Goal: Task Accomplishment & Management: Complete application form

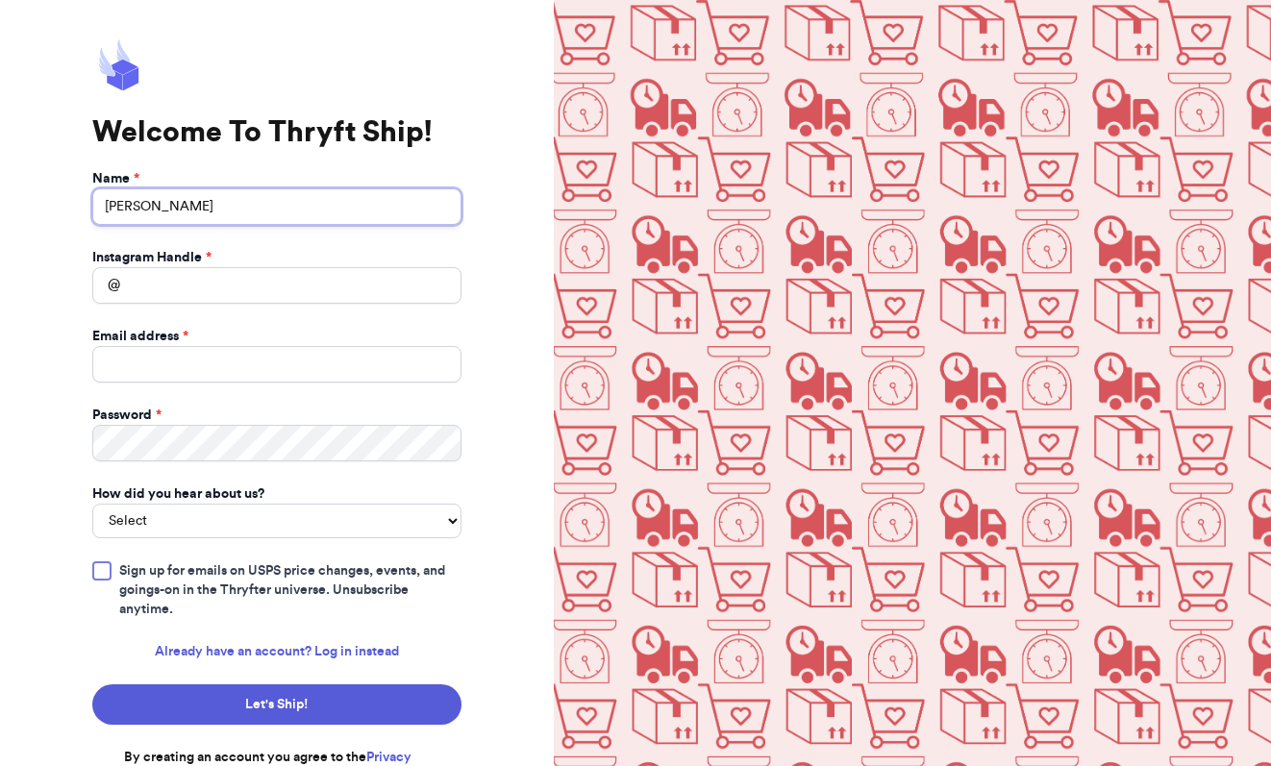
type input "[PERSON_NAME]"
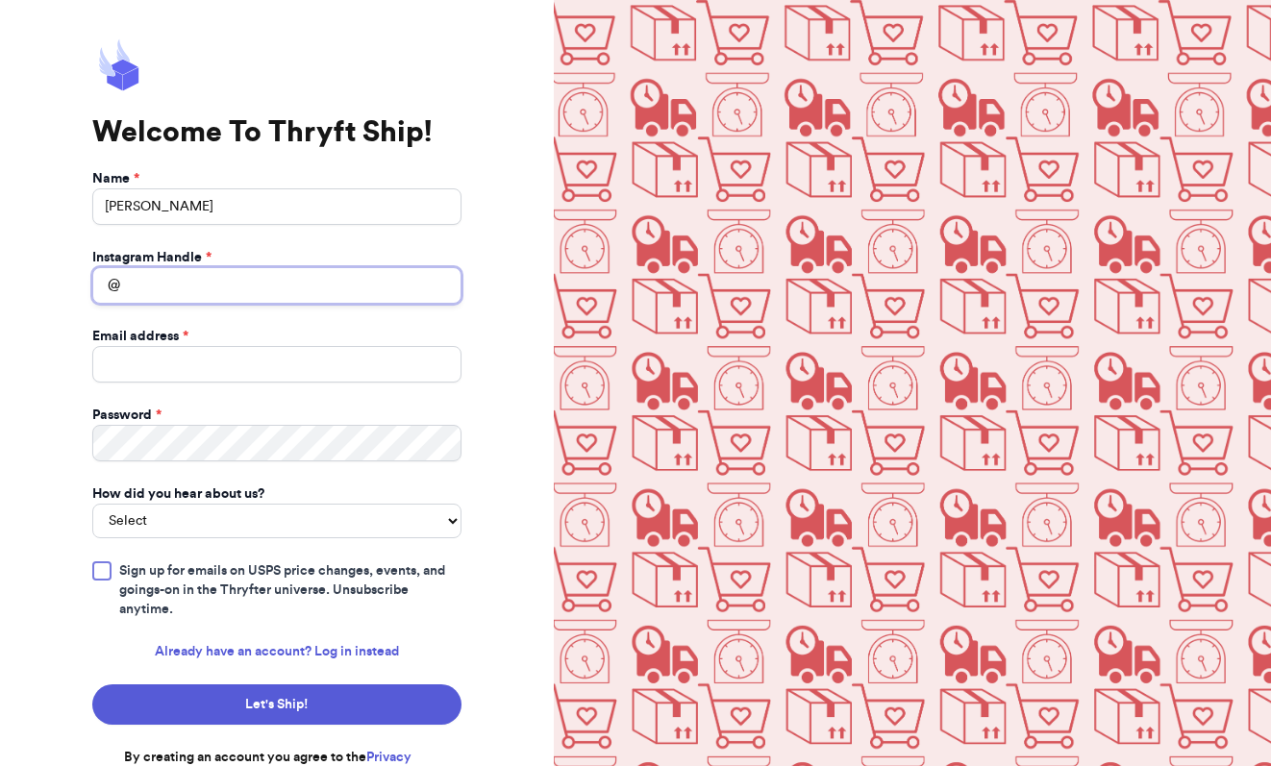
click at [196, 285] on input "Instagram Handle *" at bounding box center [276, 285] width 369 height 37
type input "birdnestthriftco"
type input "[EMAIL_ADDRESS][DOMAIN_NAME]"
click at [264, 401] on form "Name * [PERSON_NAME] Instagram Handle * @ birdnestthriftco Email address * [EMA…" at bounding box center [276, 477] width 369 height 617
click at [511, 297] on div "Welcome To Thryft Ship! Name * [PERSON_NAME] Instagram Handle * @ birdnestthrif…" at bounding box center [277, 393] width 554 height 786
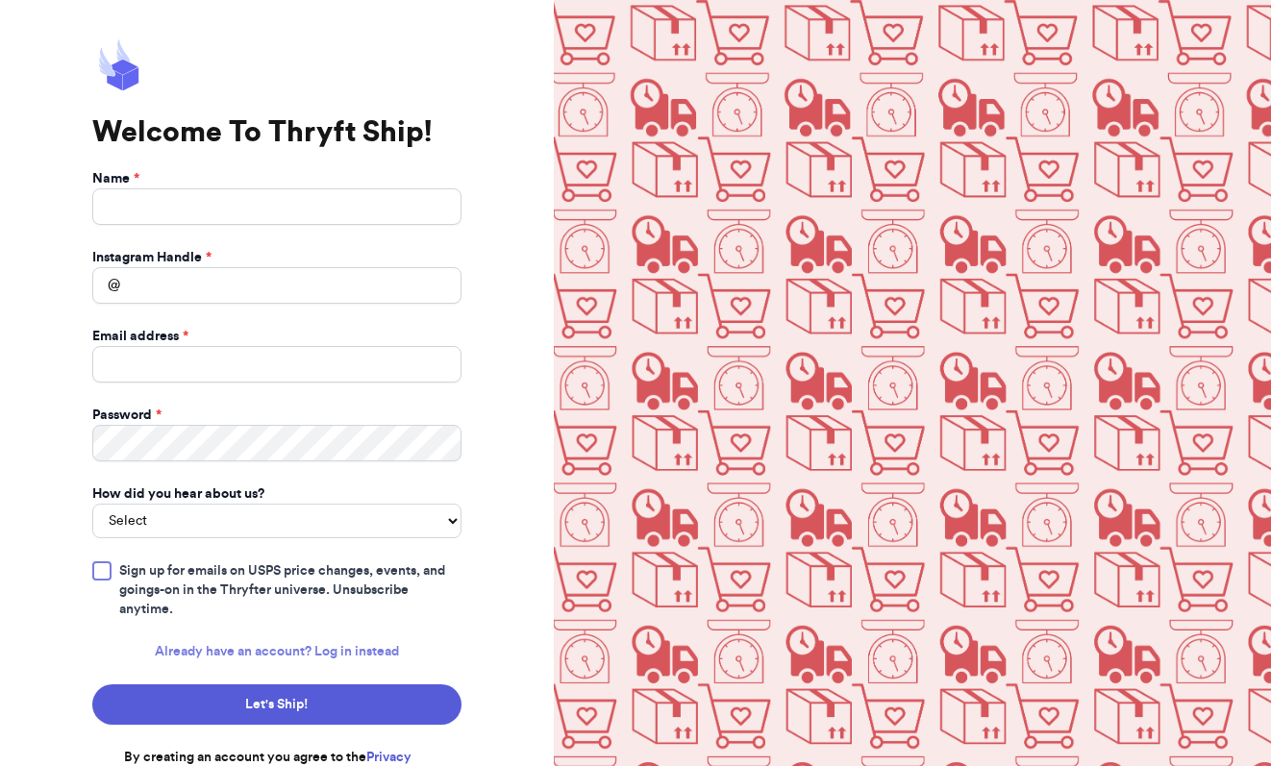
scroll to position [7, 0]
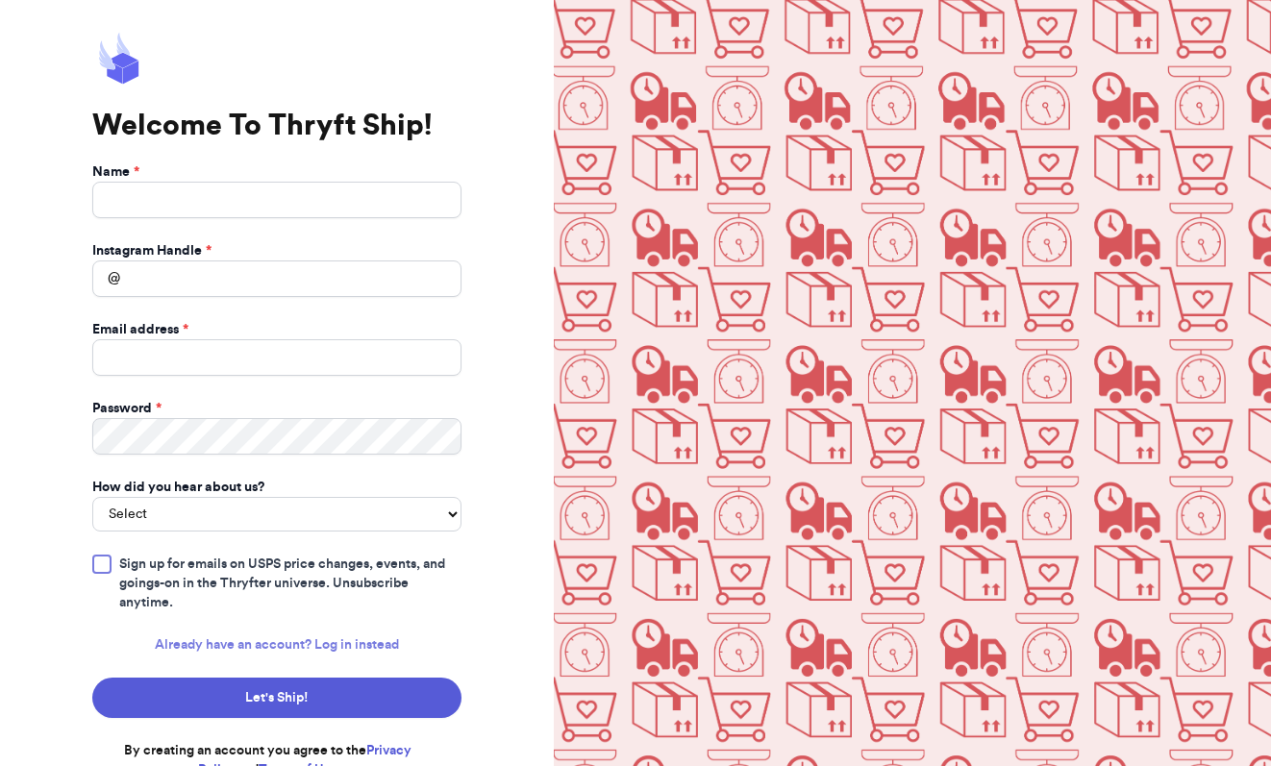
click at [358, 635] on link "Already have an account? Log in instead" at bounding box center [277, 644] width 244 height 19
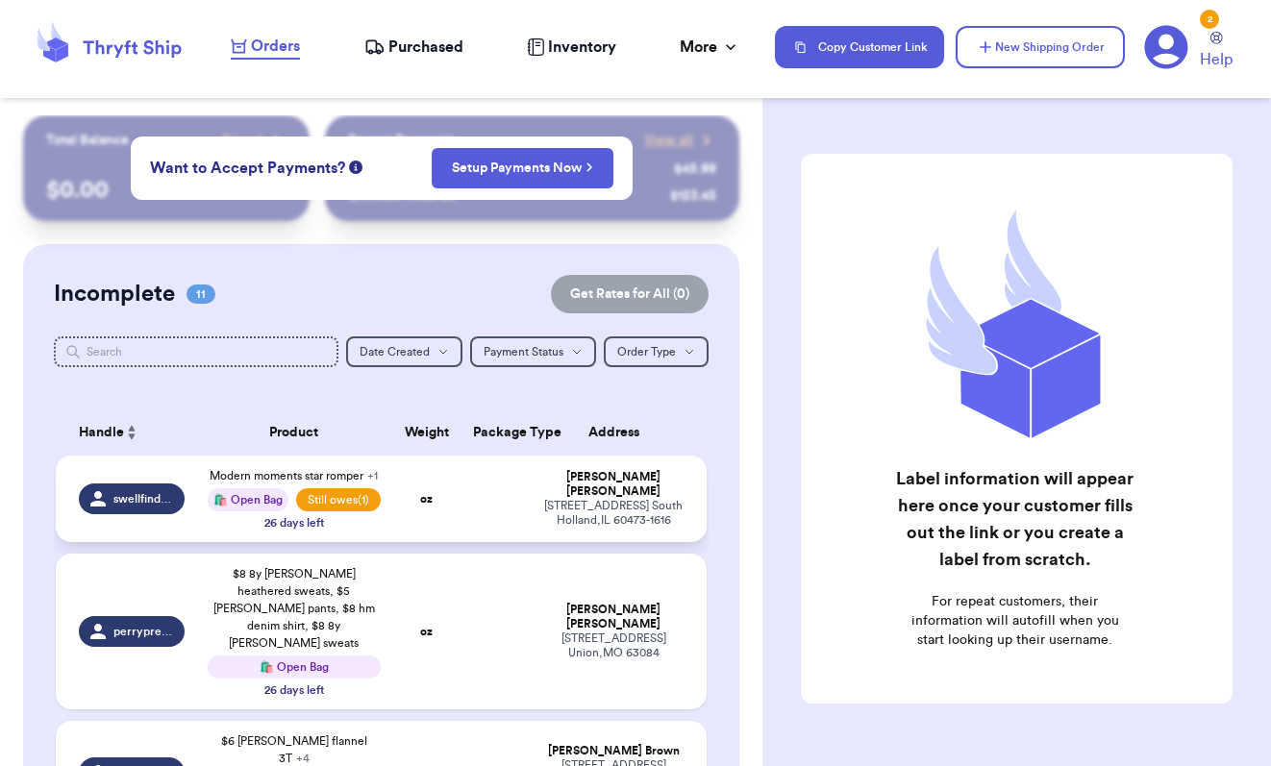
click at [461, 542] on td at bounding box center [496, 499] width 70 height 87
select select "paid"
select select "unpaid"
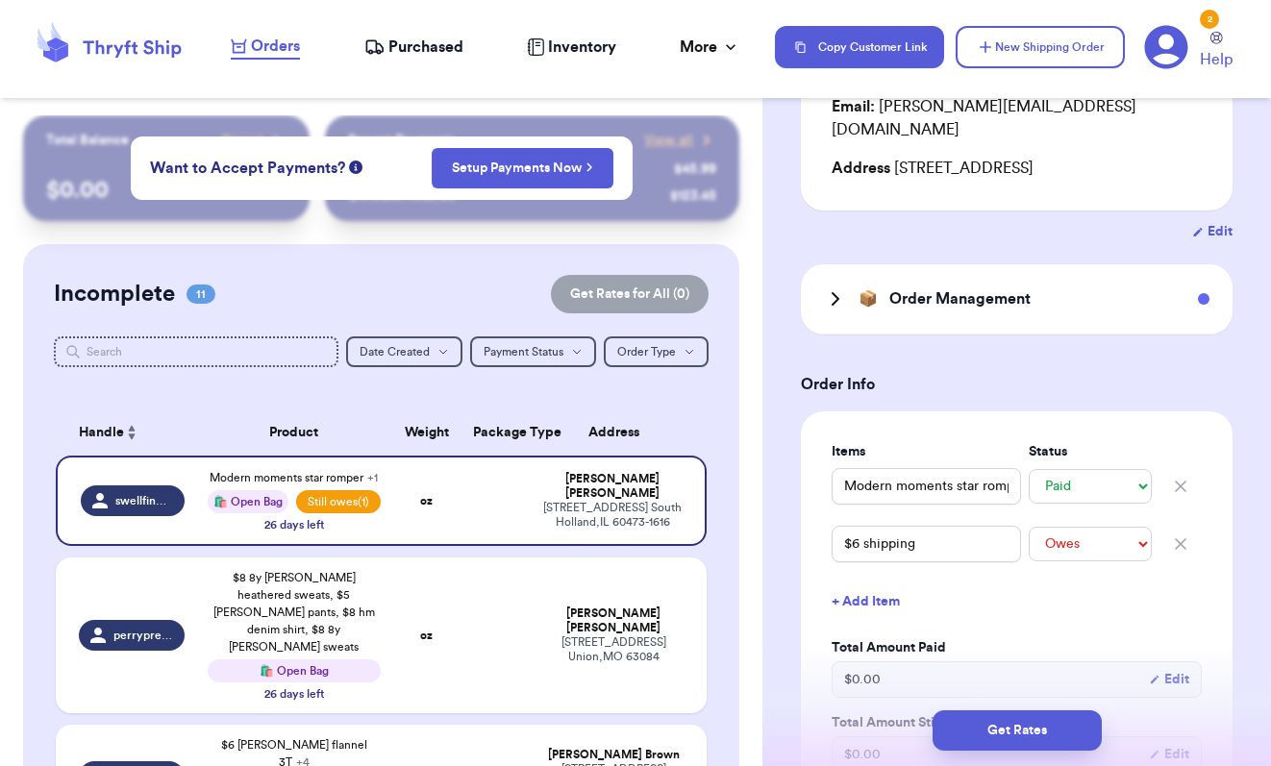
scroll to position [292, 0]
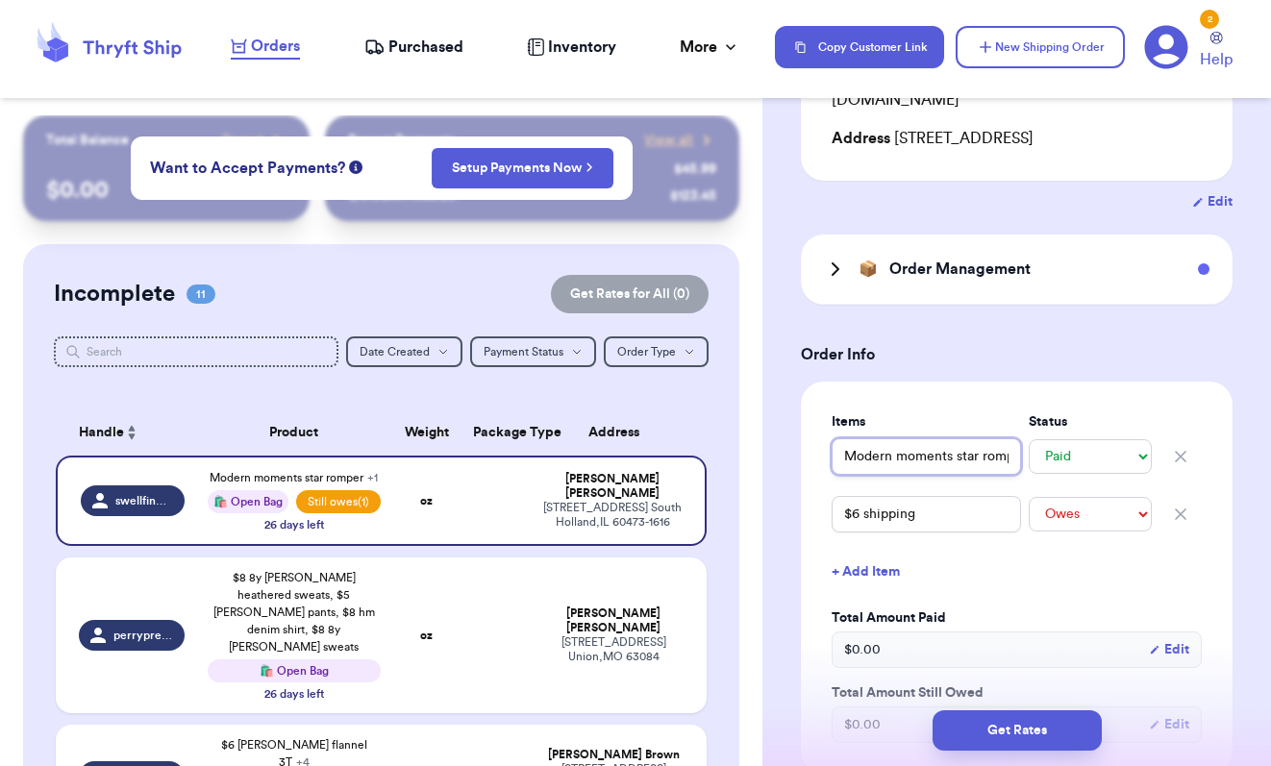
click at [854, 449] on input "Modern moments star romper" at bounding box center [925, 456] width 189 height 37
click at [846, 440] on input "Modern moments star romper" at bounding box center [925, 456] width 189 height 37
type input "$Modern moments star romper"
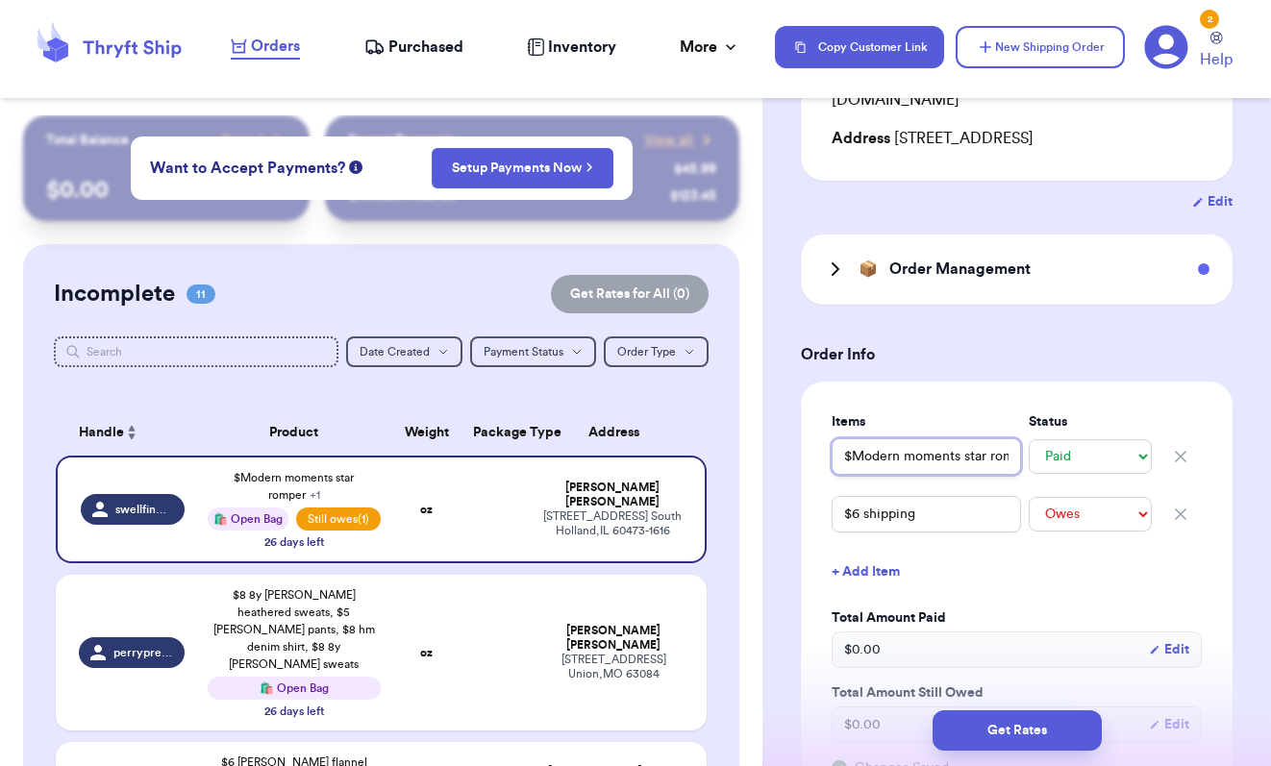
type input "$4Modern moments star romper"
type input "$4 Modern moments star romper"
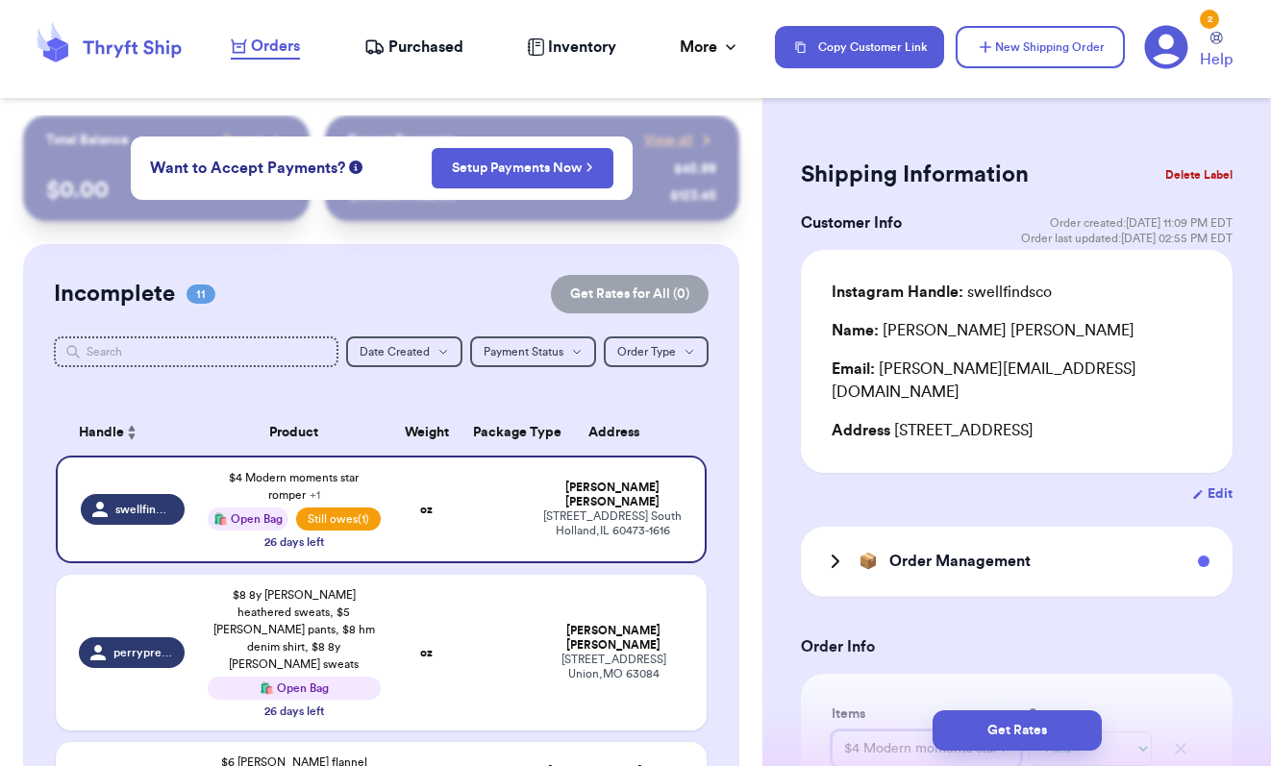
scroll to position [0, 0]
type input "$4 Modern moments star romper"
click at [1056, 49] on button "New Shipping Order" at bounding box center [1039, 47] width 169 height 42
select select "unknown"
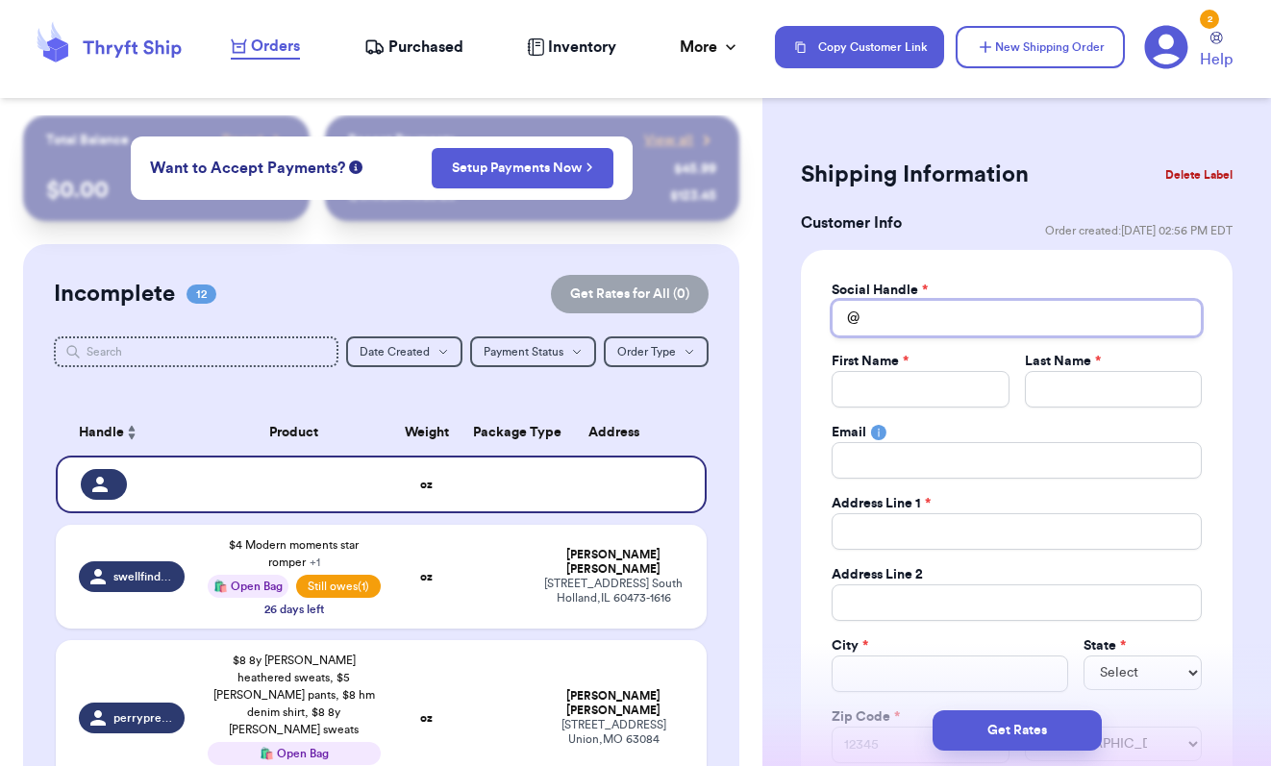
click at [942, 326] on input "Total Amount Paid" at bounding box center [1016, 318] width 370 height 37
type input "s"
type input "se"
type input "sed"
type input "sedl"
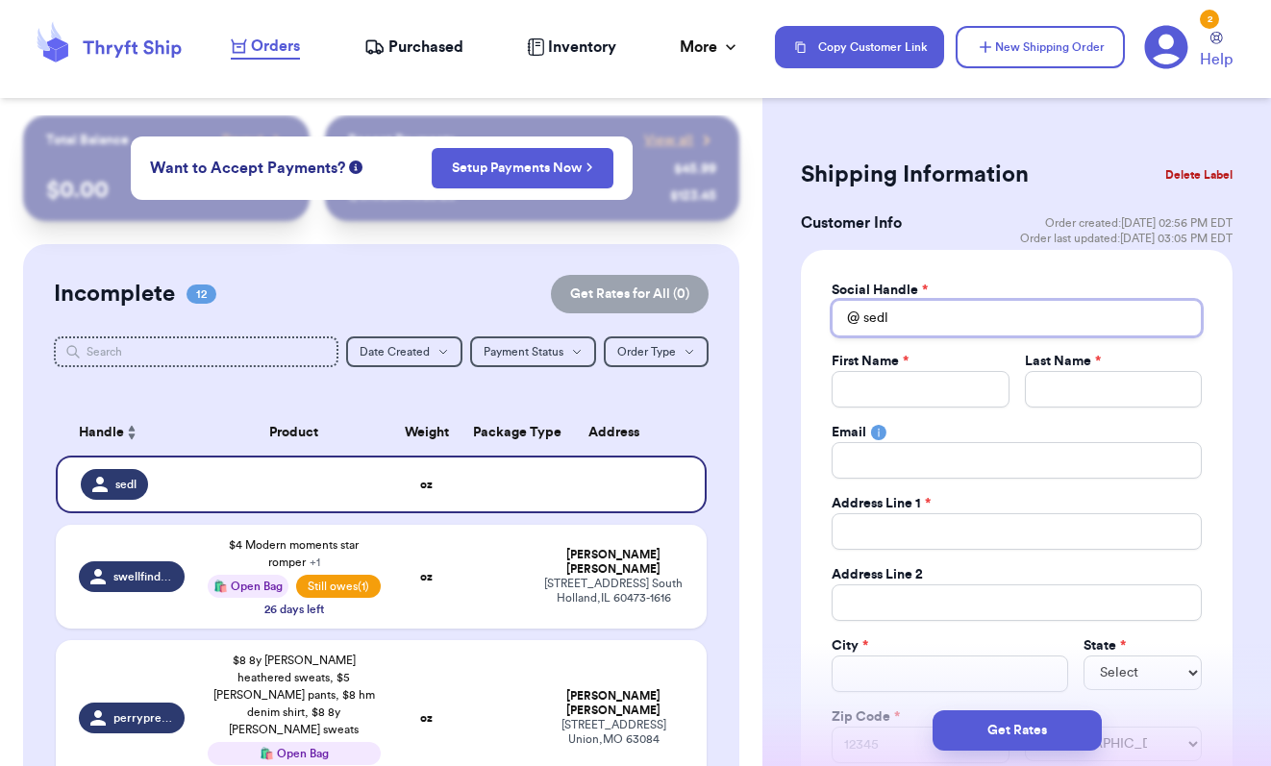
type input "sedlu"
type input "sedlug"
type input "sedlugo"
type input "sedlugok"
type input "sedlugoke"
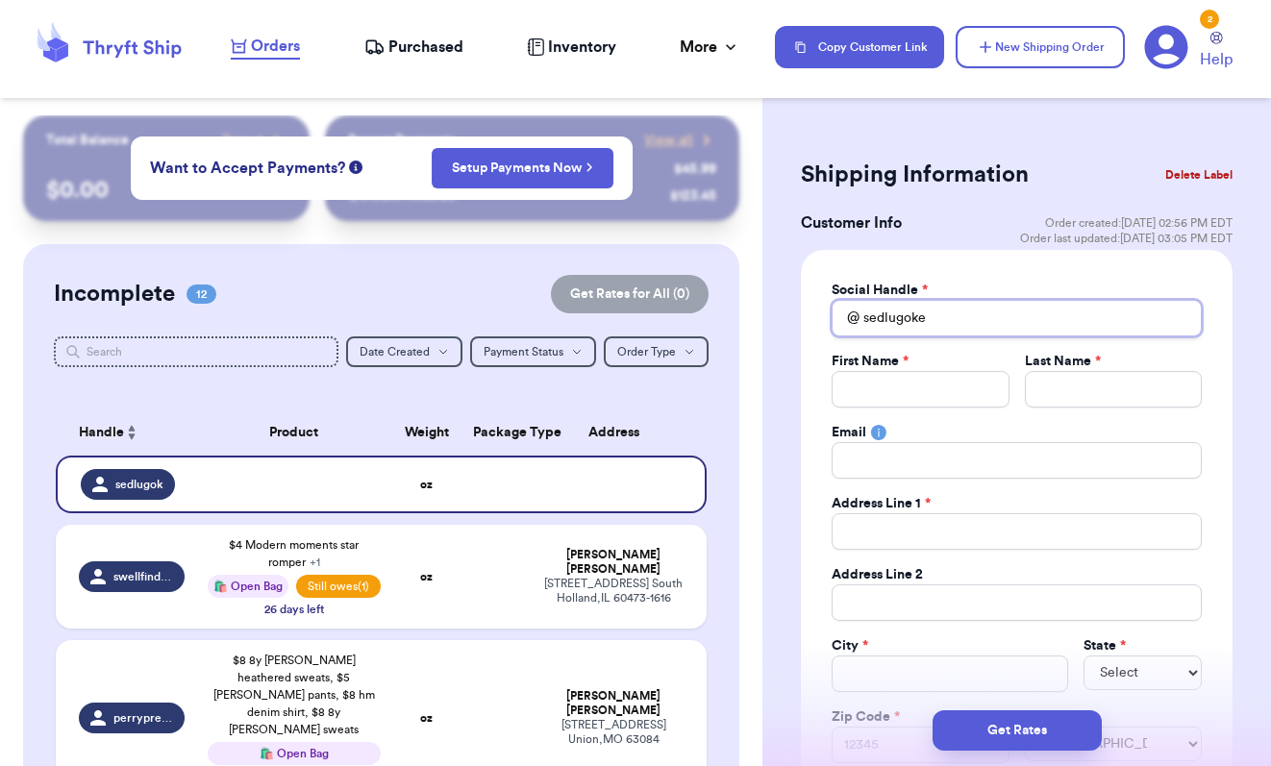
type input "sedlugokec"
type input "sedlugokeck"
type input "sedlugokecki"
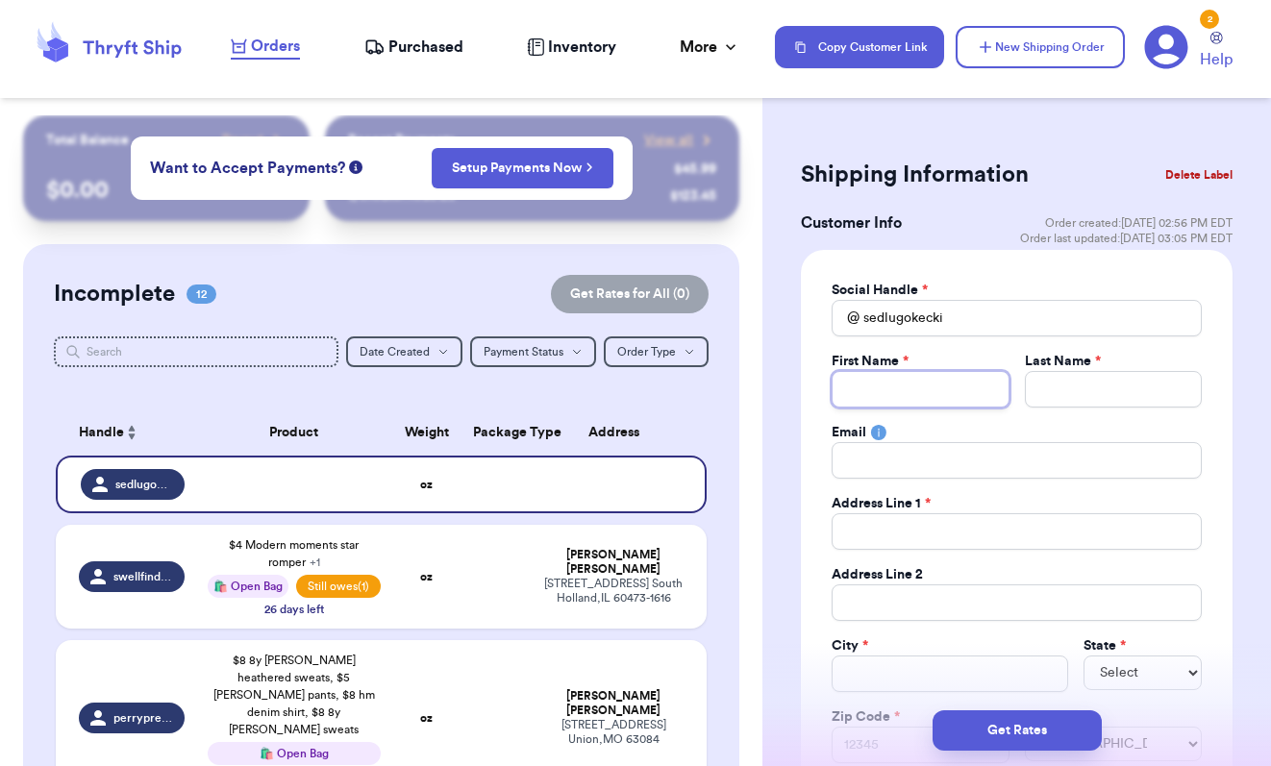
type input "S"
type input "Sa"
type input "Sar"
type input "Sara"
type input "Sarah"
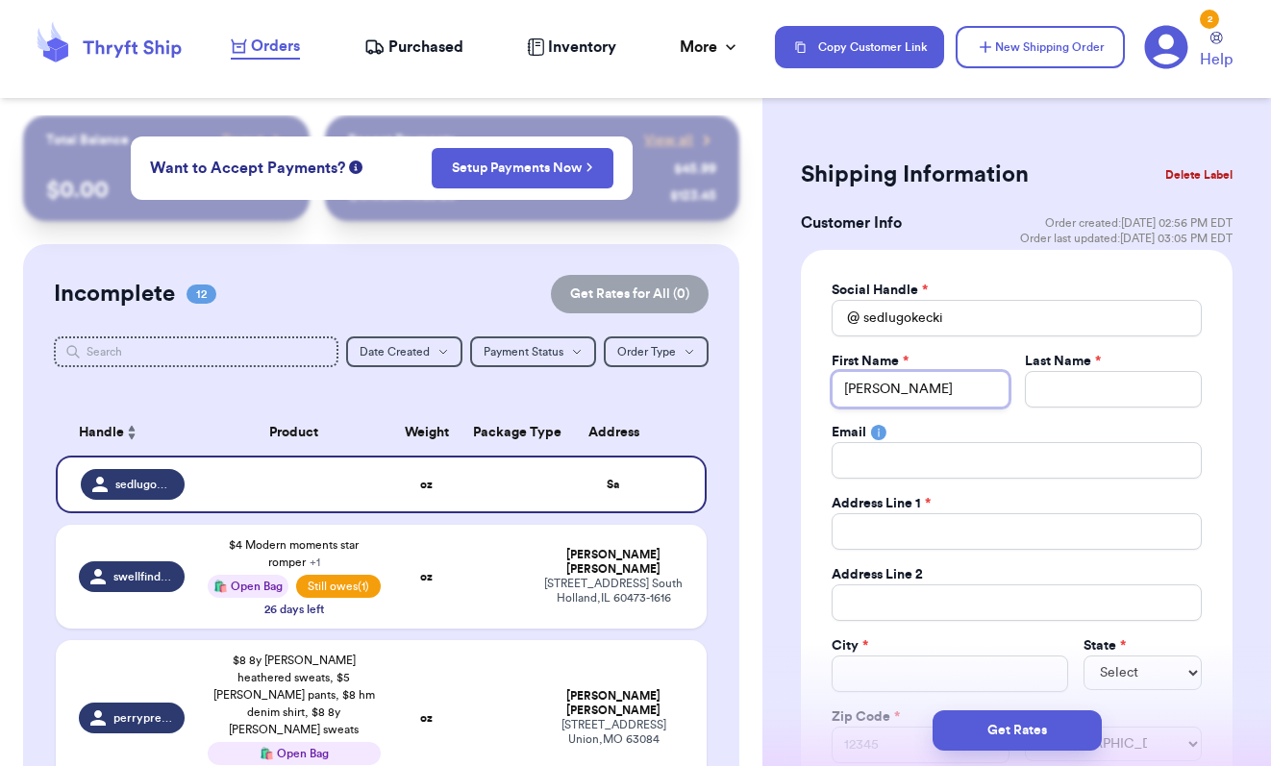
type input "Sarah"
type input "D"
type input "Dl"
type input "Dlu"
type input "Dlug"
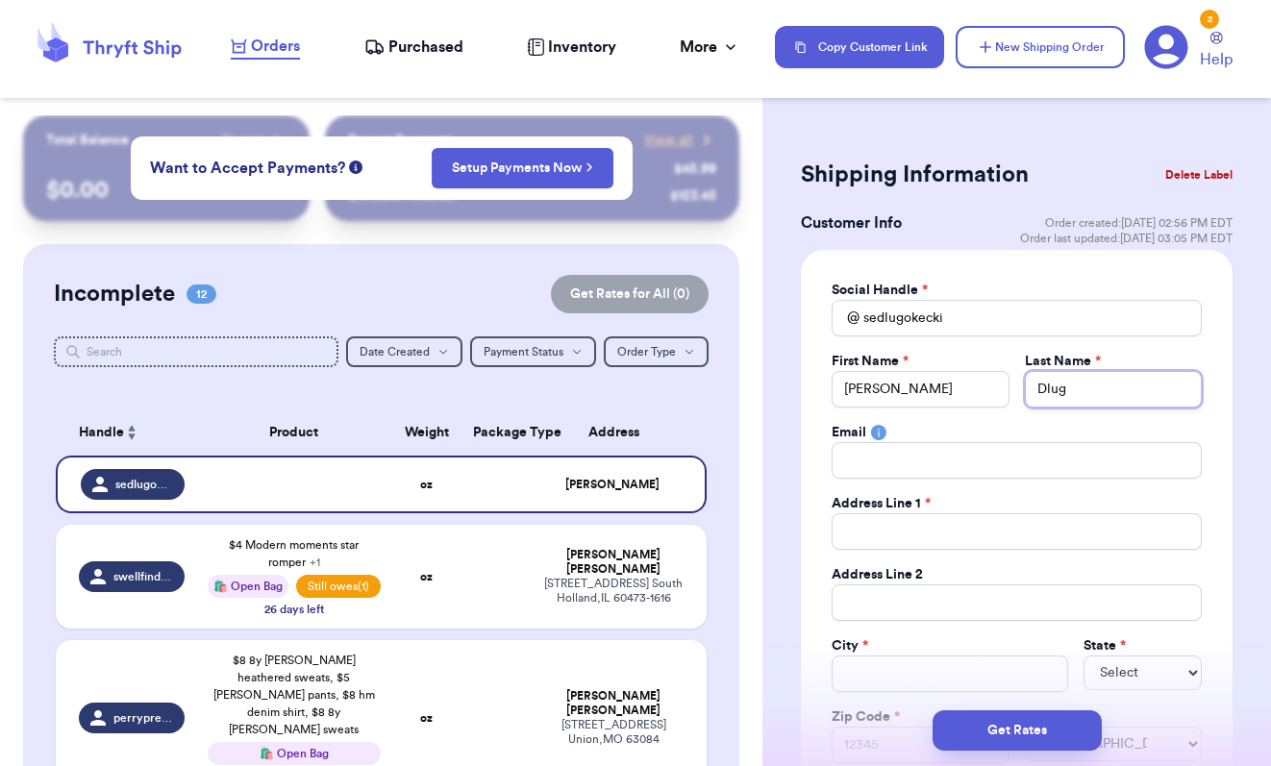
type input "Dlugo"
type input "Dlugok"
type input "Dlugoke"
type input "Dlugokec"
type input "Dlugokeck"
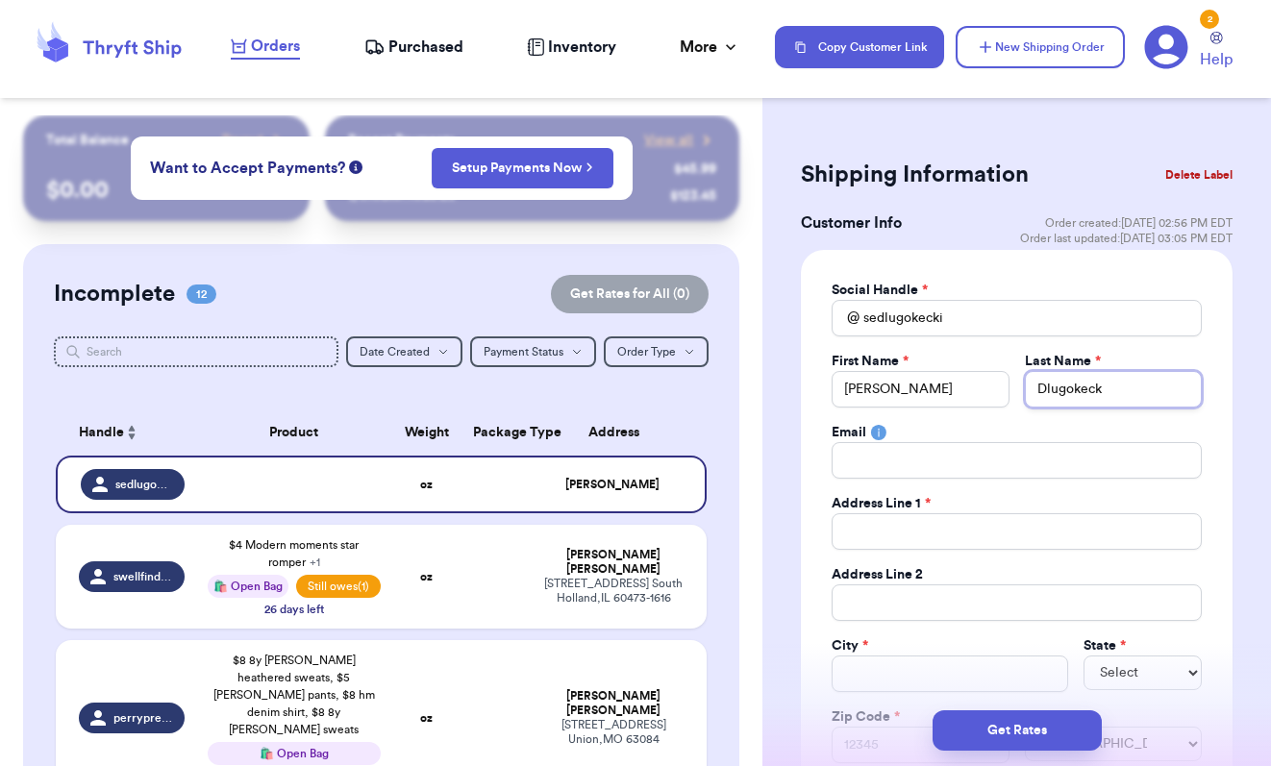
type input "Dlugokecki"
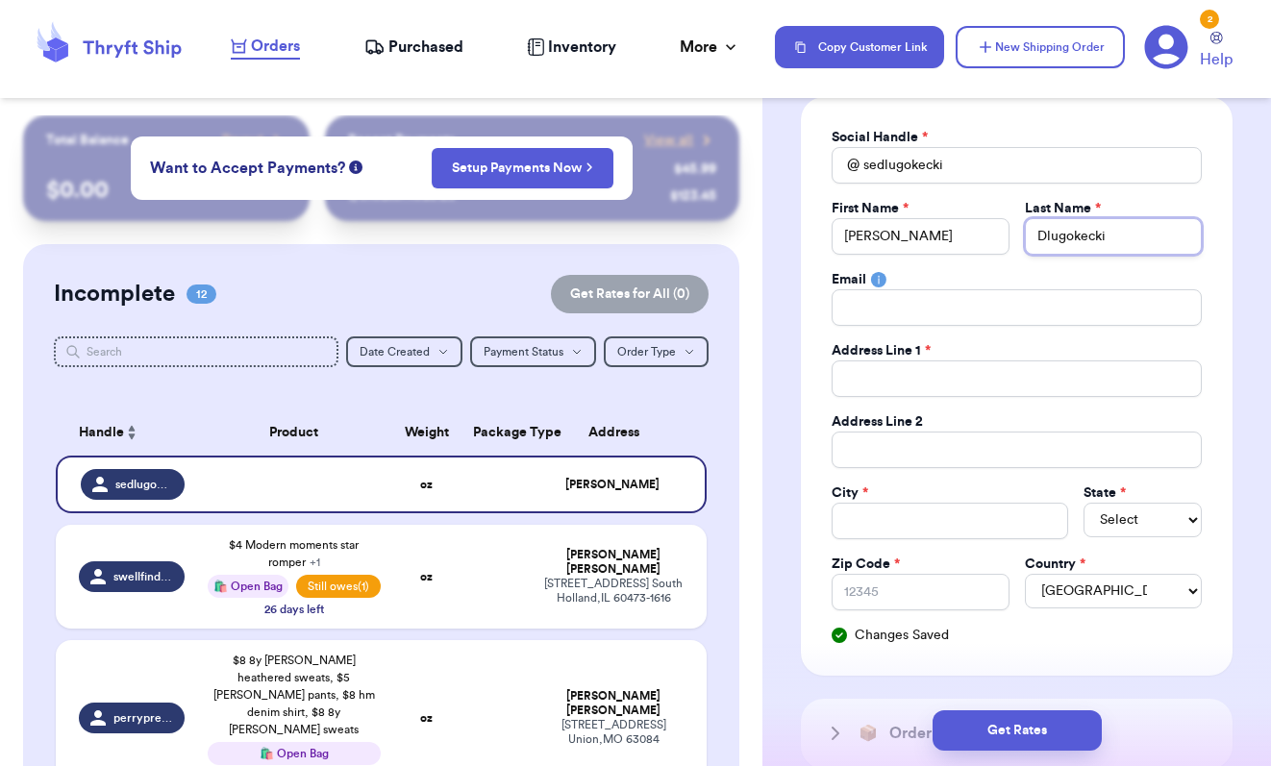
scroll to position [157, 0]
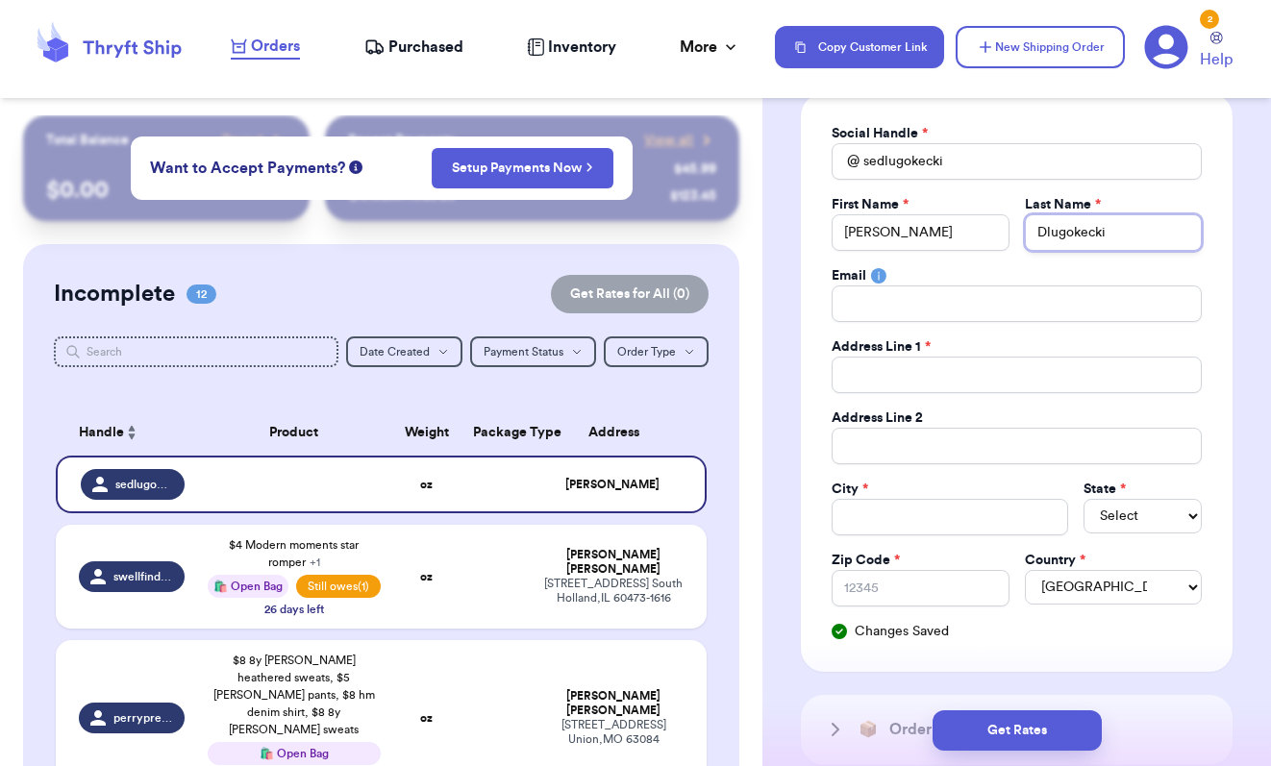
type input "Dlugokecki"
type input "8"
type input "85"
type input "851"
type input "8514"
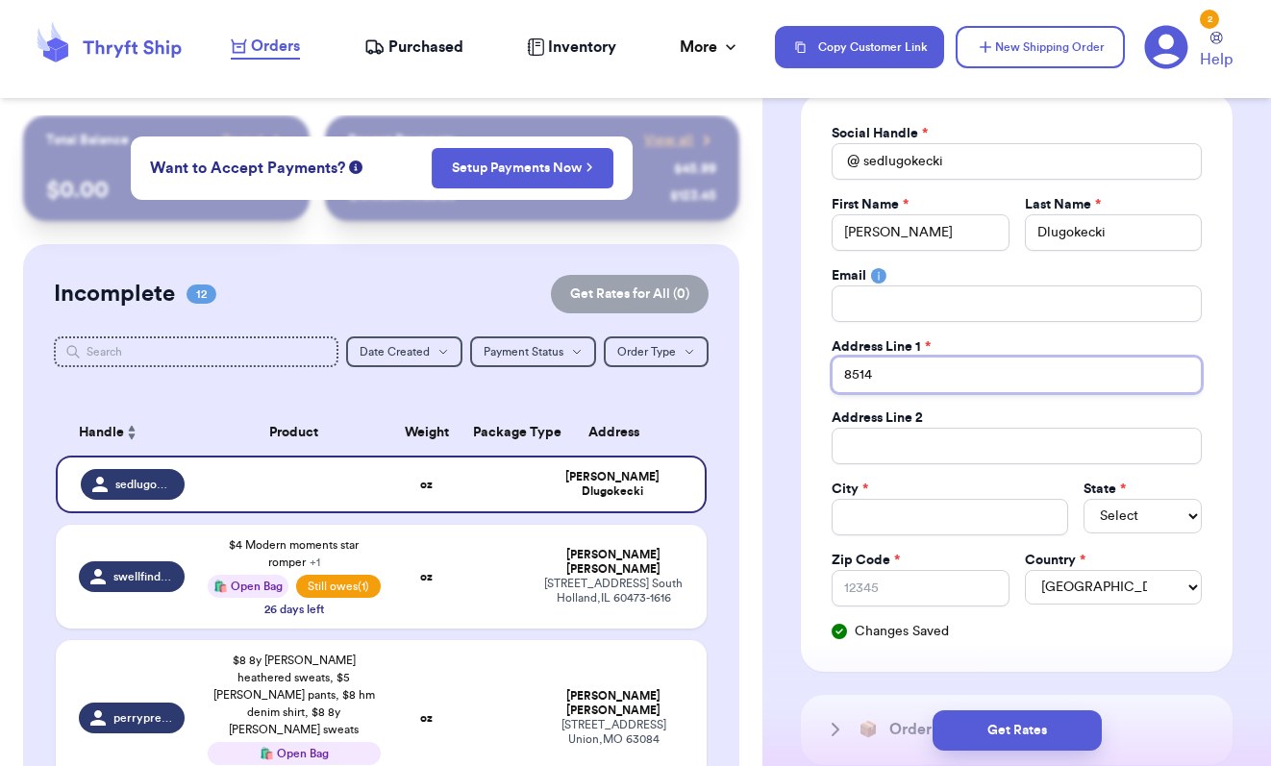
type input "8514"
type input "8514 K"
type input "8514 Ke"
type input "8514 Ken"
type input "8514 Kenn"
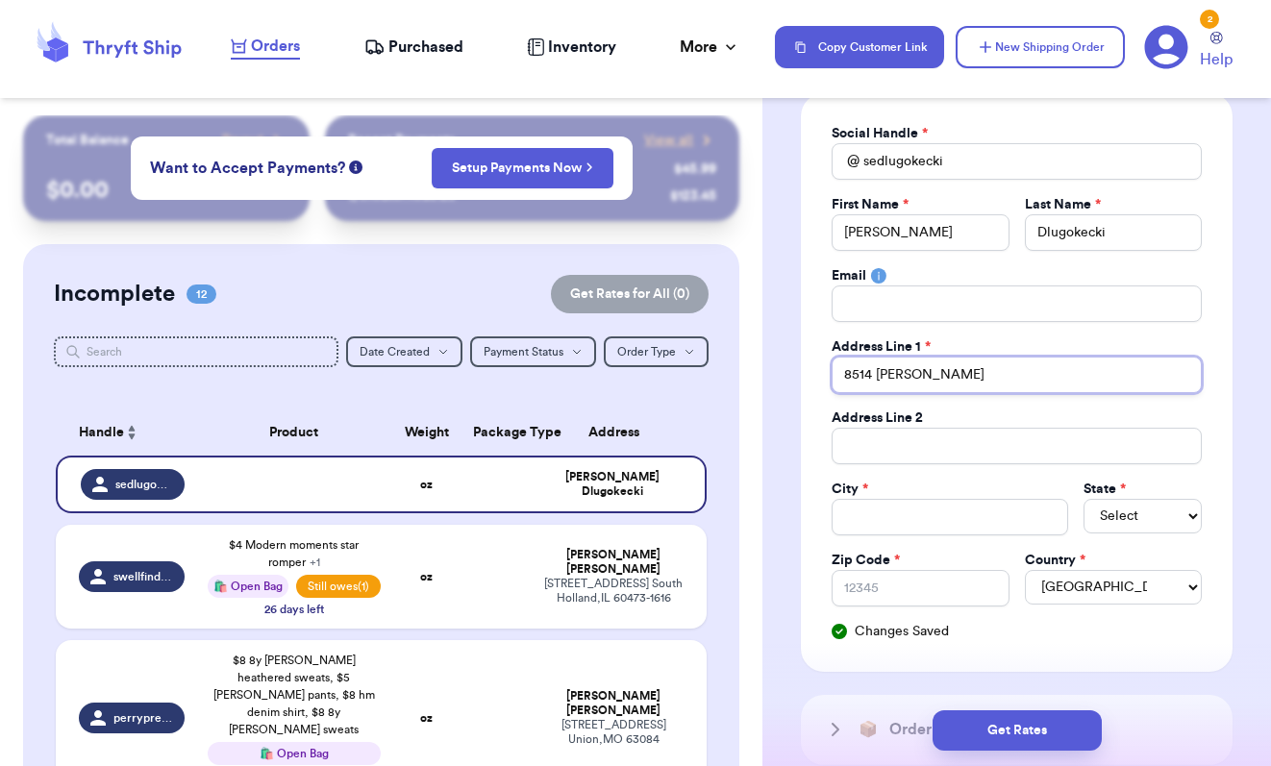
type input "8514 Kenne"
type input "8514 Kennes"
type input "8514 Kennest"
type input "8514 Kennesto"
type input "8514 Kenneston"
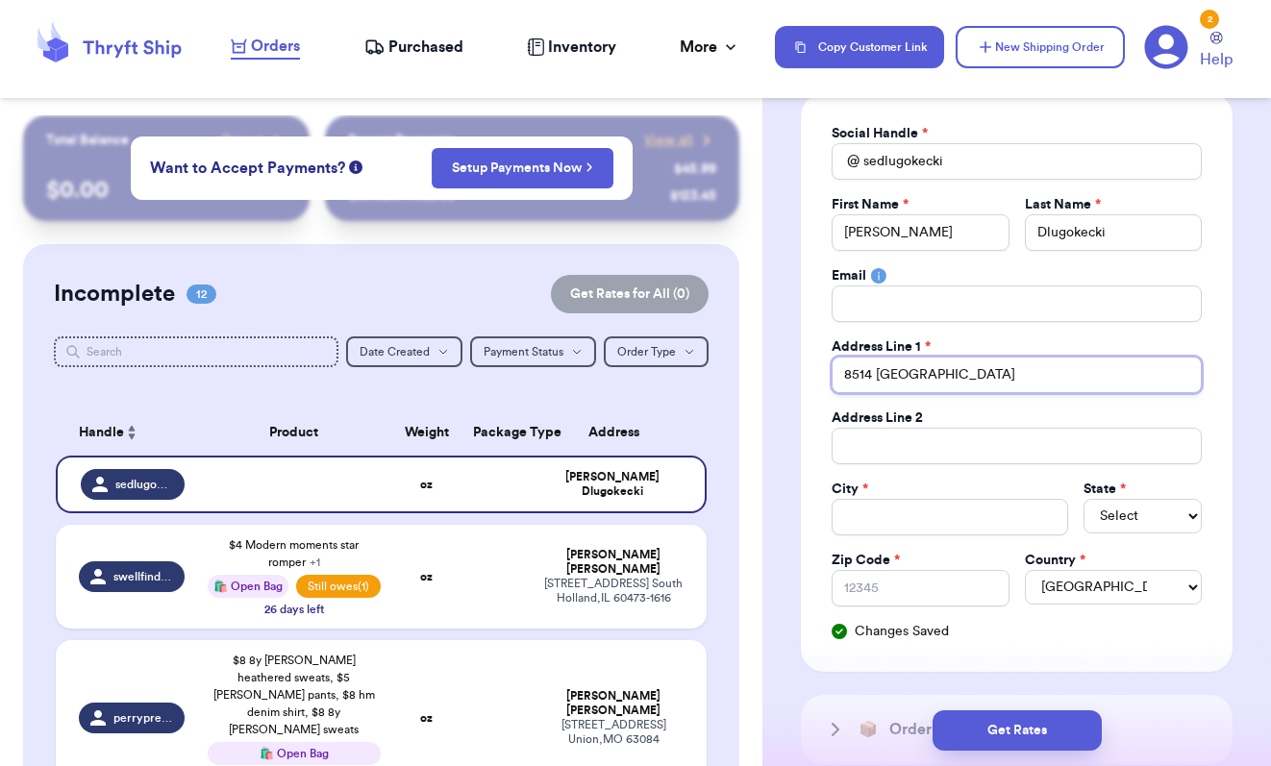
type input "8514 Kennestone"
type input "8514 Kennestone L"
type input "8514 Kennestone La"
type input "8514 Kennestone Lan"
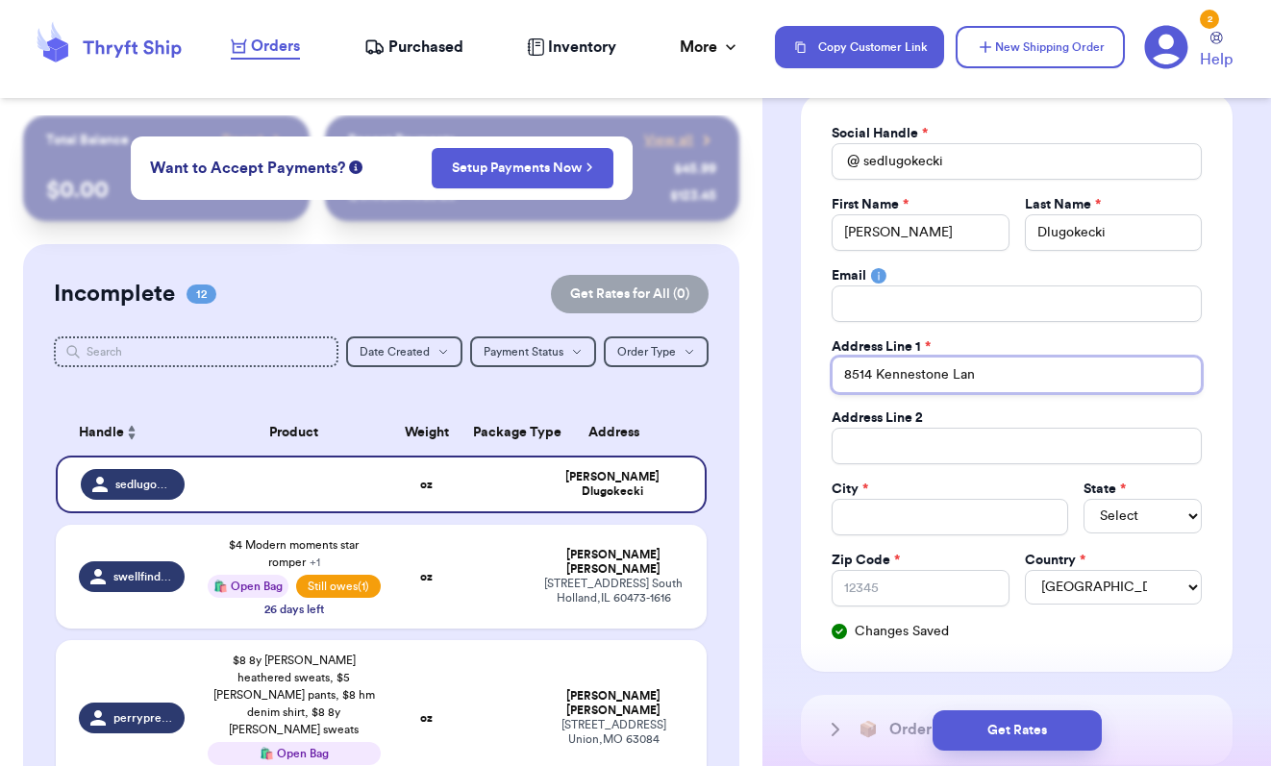
type input "8514 Kennestone Lane"
drag, startPoint x: 991, startPoint y: 374, endPoint x: 1001, endPoint y: 379, distance: 10.7
click at [1001, 379] on input "8514 Kennestone Lane" at bounding box center [1016, 375] width 370 height 37
type input "8514 Kennestone Lane"
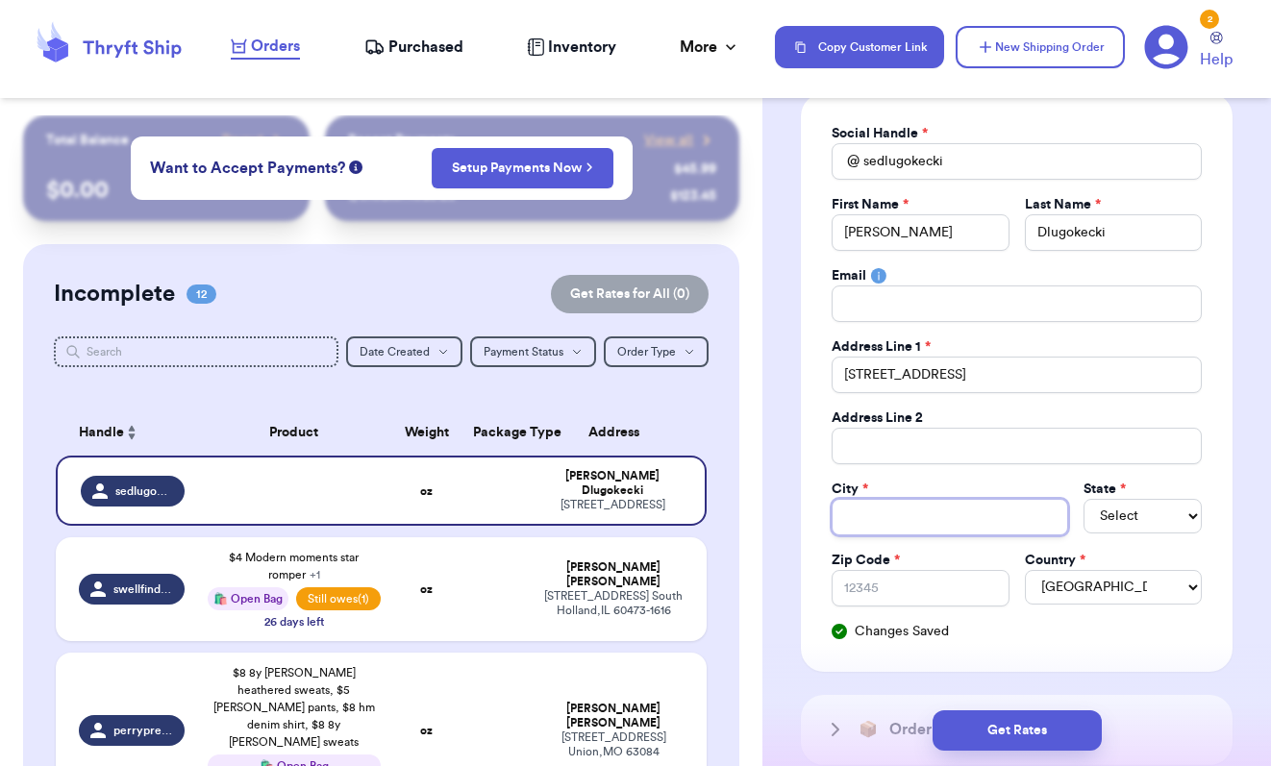
type input "N"
type input "N."
type input "N. C"
type input "N. Ch"
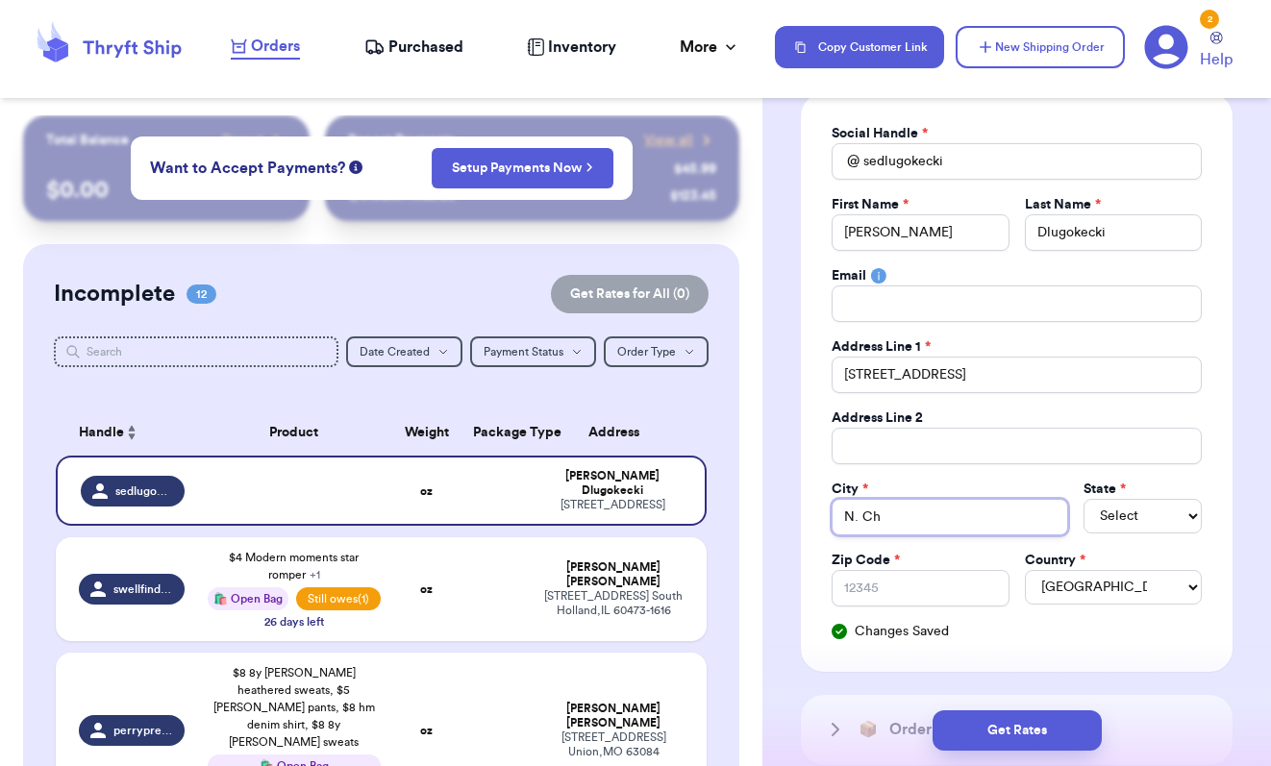
type input "N. Cha"
type input "N. Char"
type input "N. Charl"
type input "N. Charle"
type input "N. Charles"
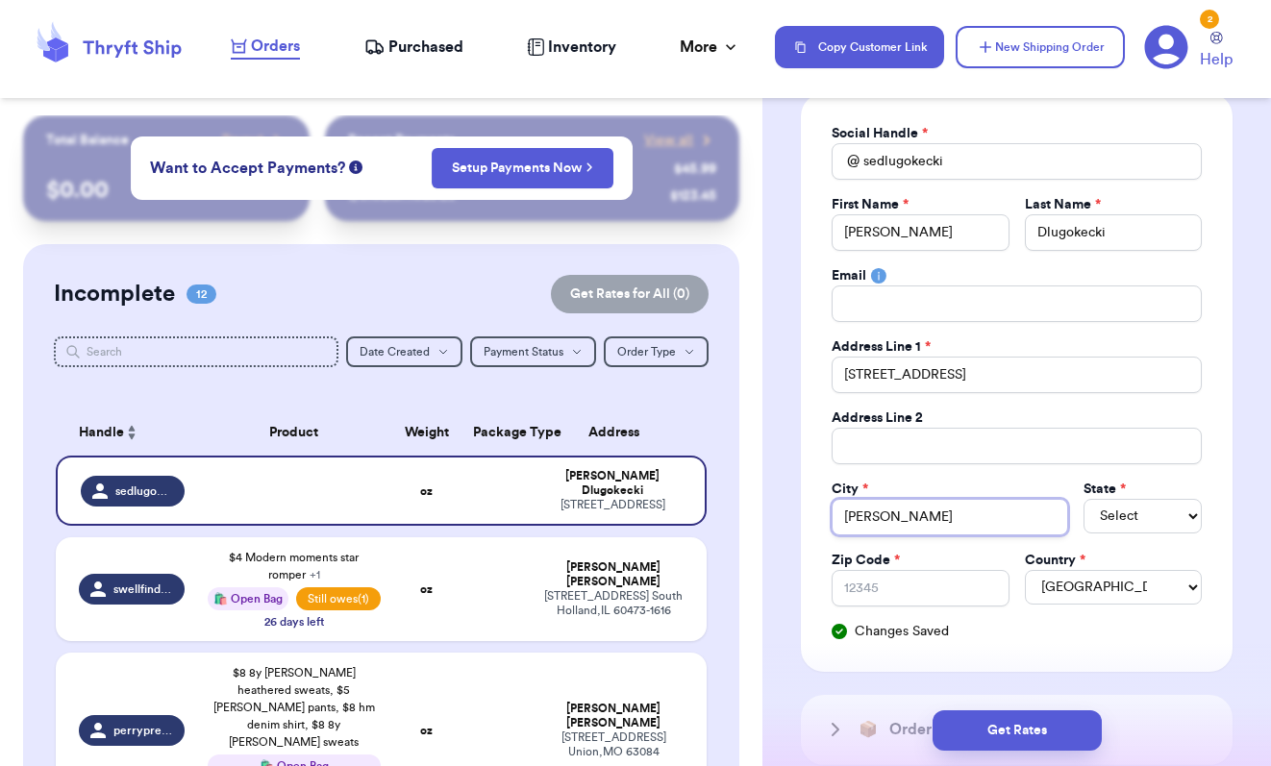
type input "N. Charlest"
type input "N. Charlesto"
type input "N. Charleston"
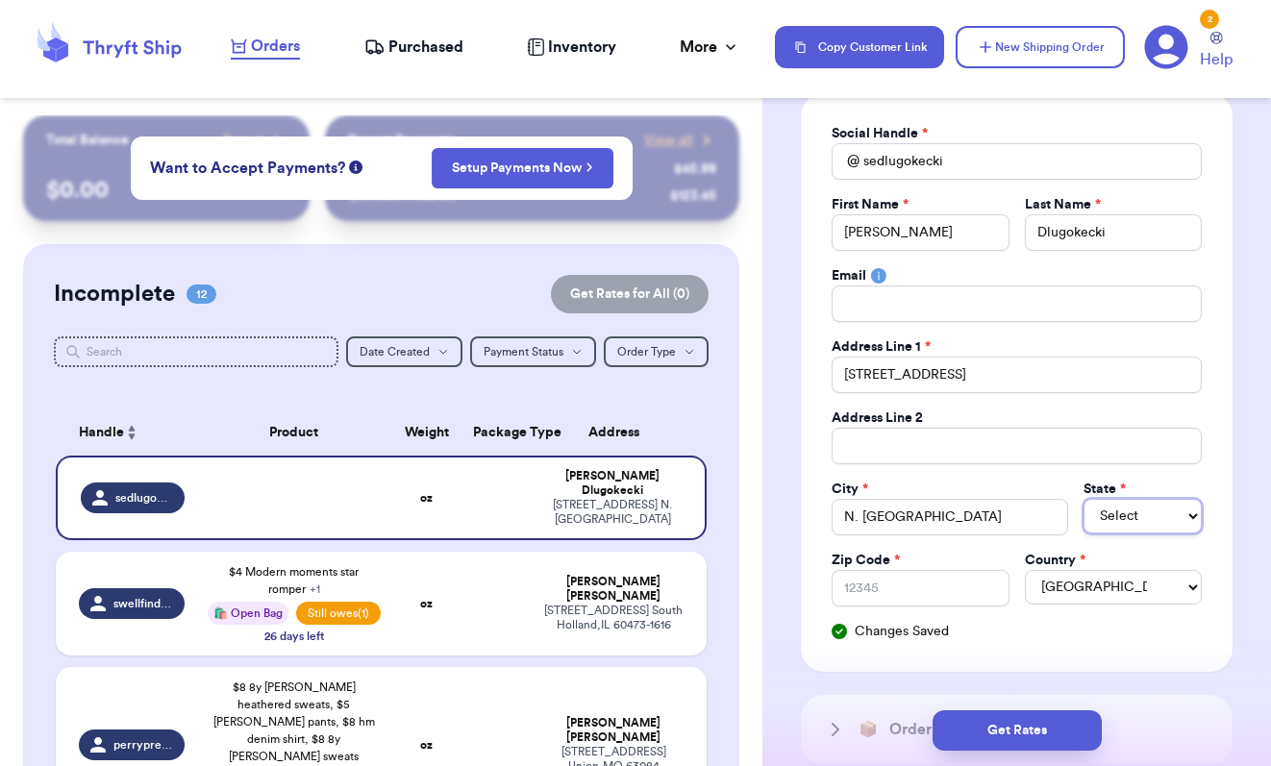
select select "SC"
type input "2"
type input "29"
type input "294"
type input "2942"
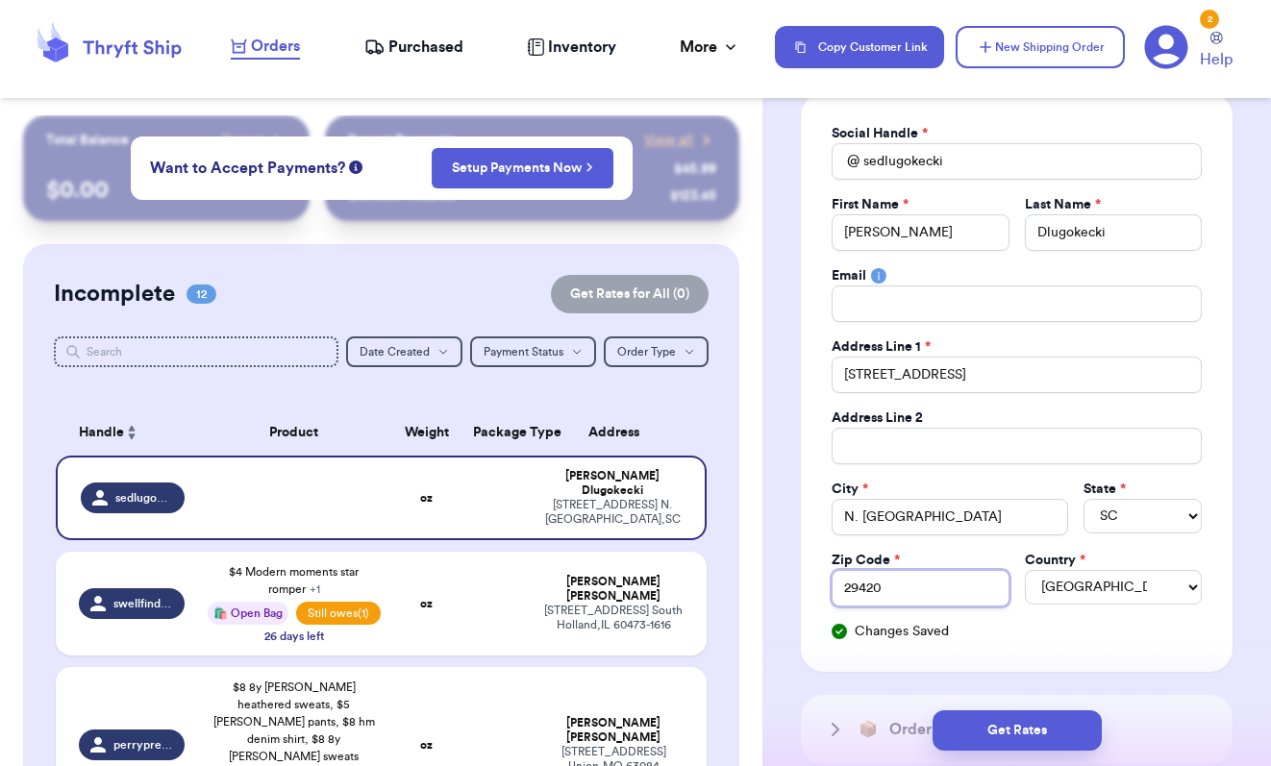
type input "29420"
click at [1065, 644] on div "Social Handle * @ sedlugokecki First Name * Sarah Last Name * Dlugokecki Email …" at bounding box center [1017, 382] width 432 height 579
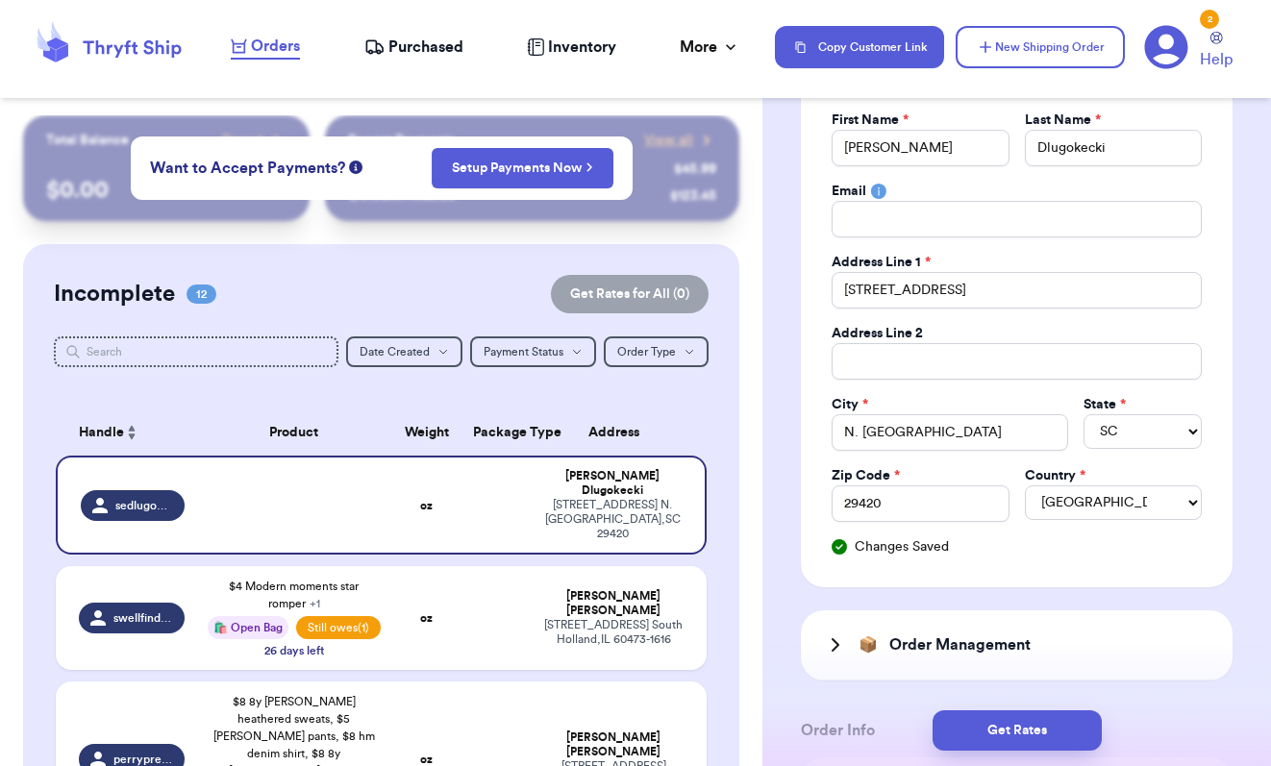
scroll to position [243, 0]
click at [930, 643] on h3 "Order Management" at bounding box center [959, 643] width 141 height 23
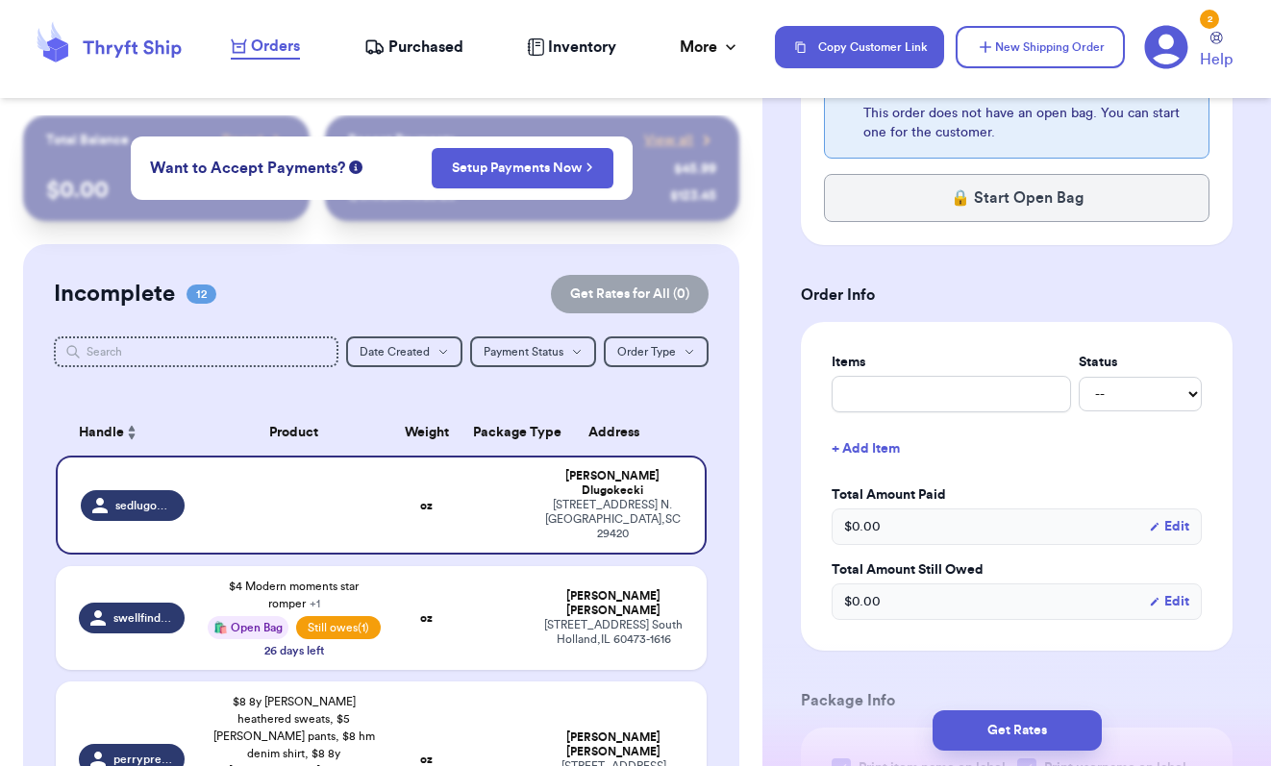
scroll to position [899, 0]
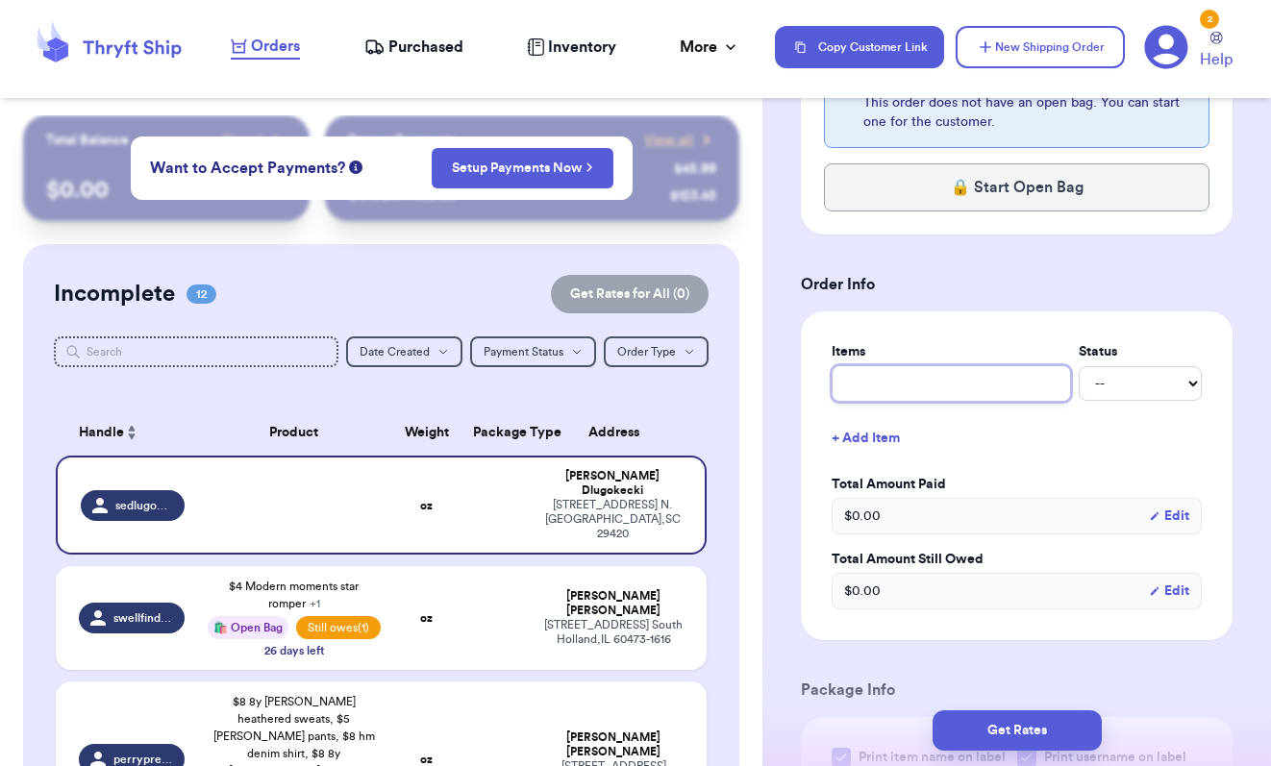
type input "$"
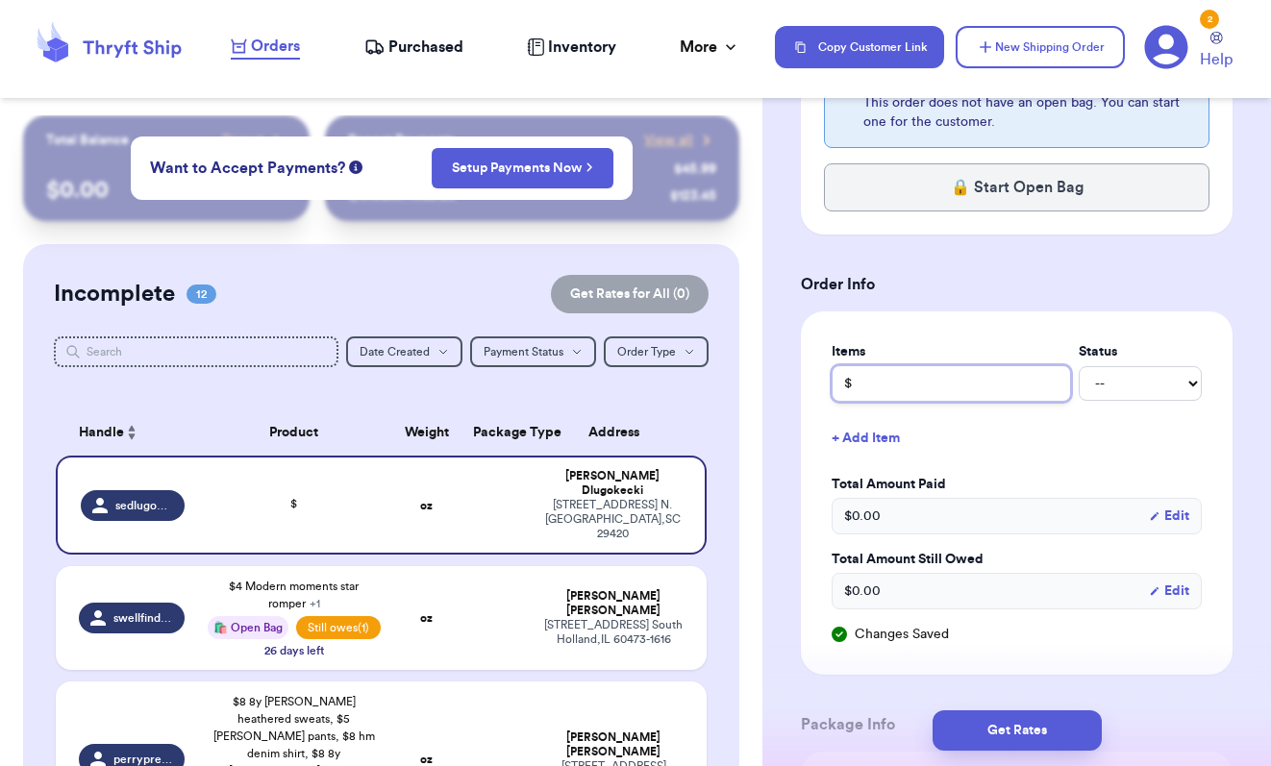
type input "$1"
type input "$15"
type input "$15 O"
type input "$15 Os"
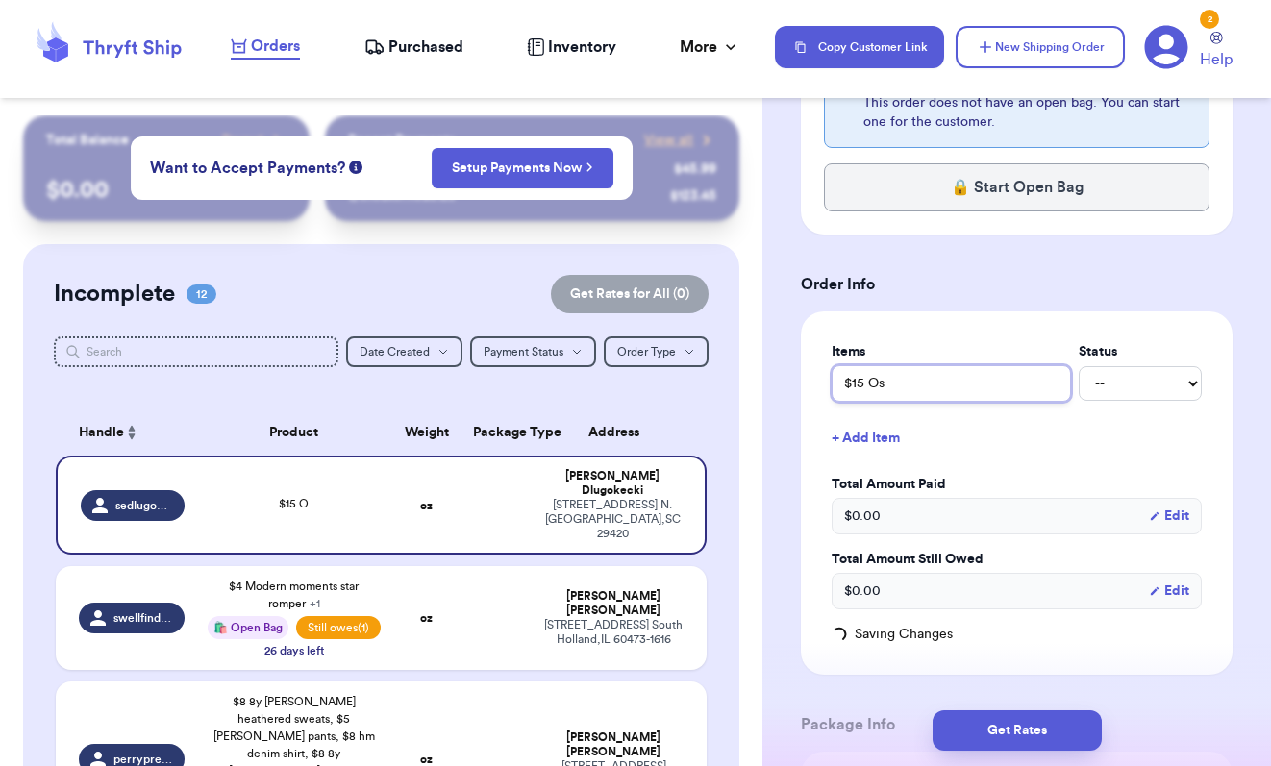
type input "$15 Osh"
type input "$15 Oshk"
type input "$15 Oshki"
type input "$15 Oshkic"
type input "$15 Oshkick"
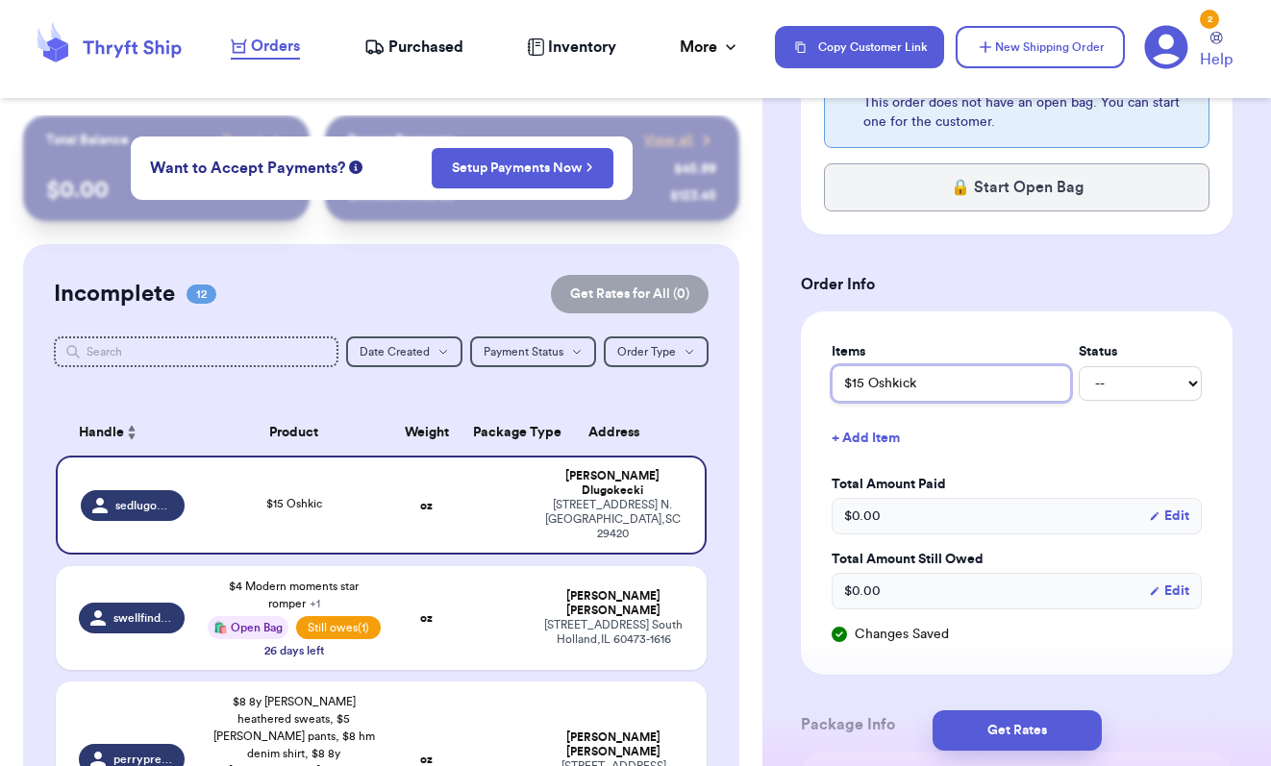
type input "$15 Oshkic"
type input "$15 Oshki"
type input "$15 Oshk"
type input "$15 Oshko"
type input "$15 Oshkos"
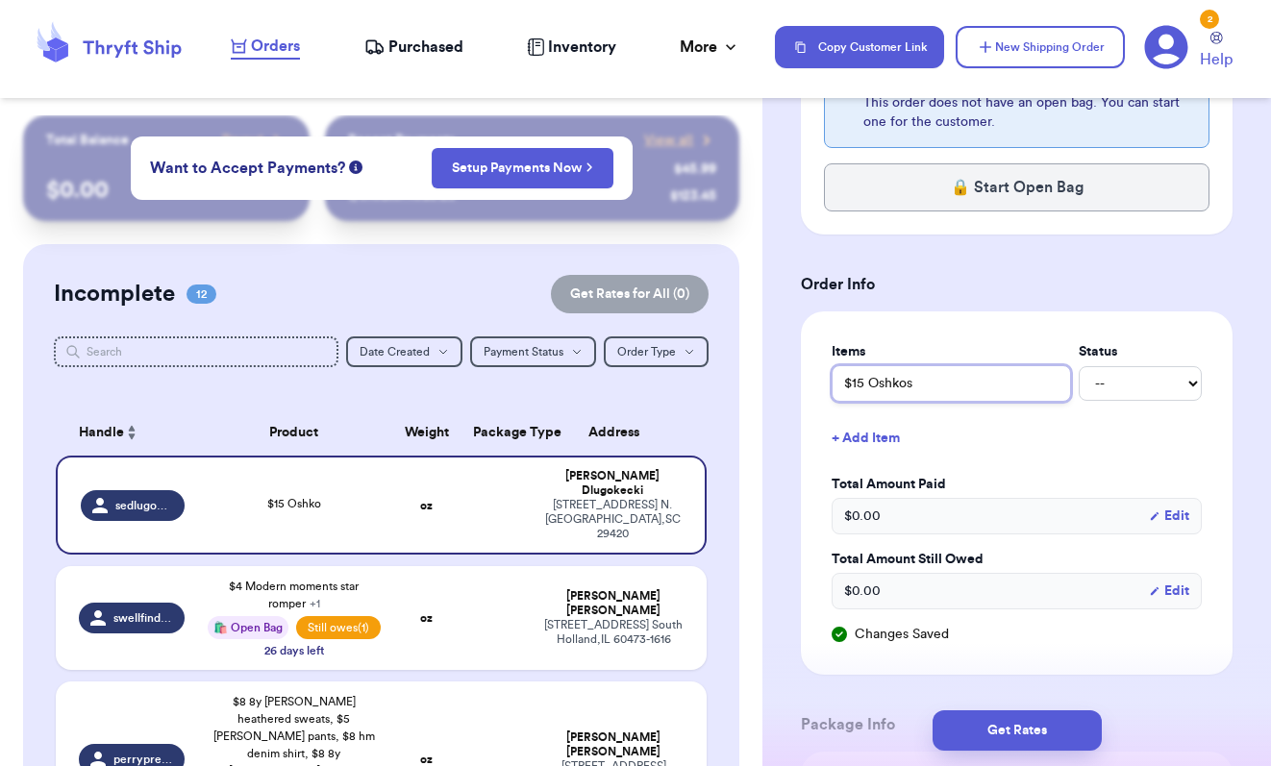
type input "$15 Oshkosh"
type input "$15 Oshkosh O"
type input "$15 Oshkosh Ov"
type input "$15 Oshkosh Ove"
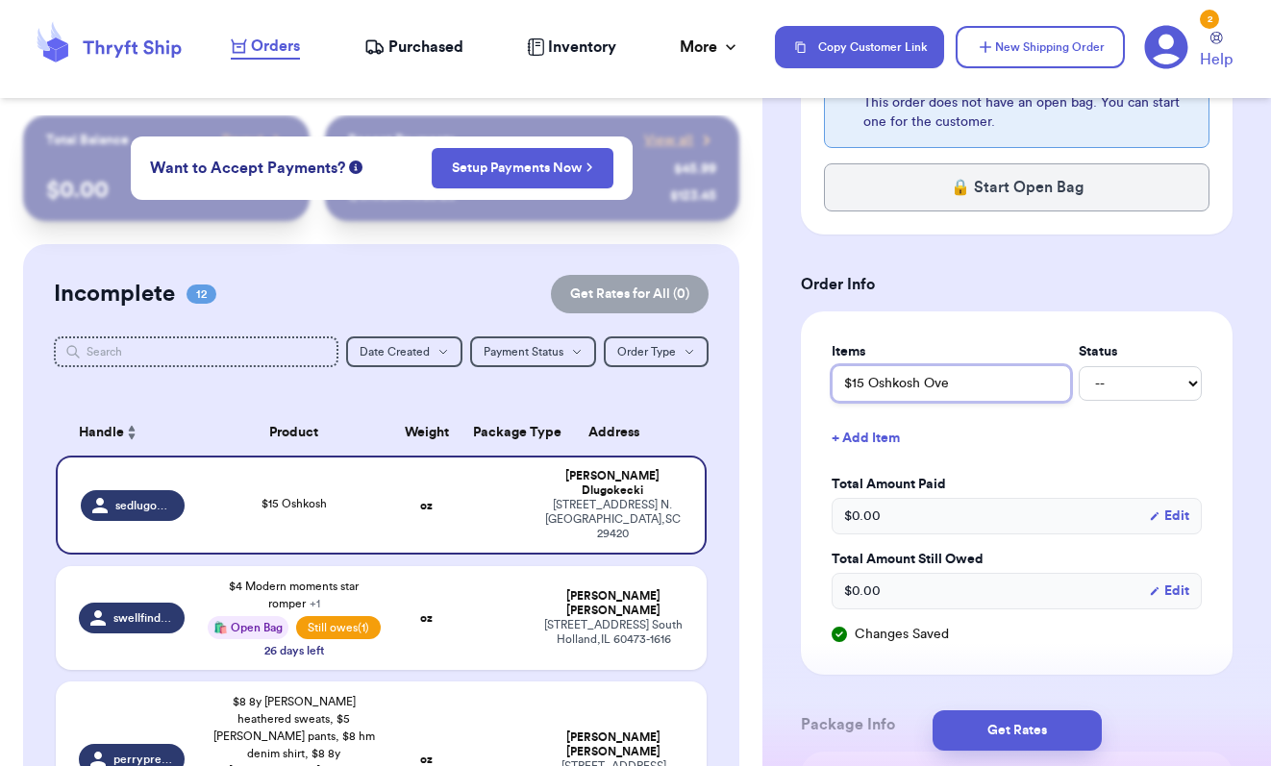
type input "$15 Oshkosh Over"
type input "$15 Oshkosh Overa"
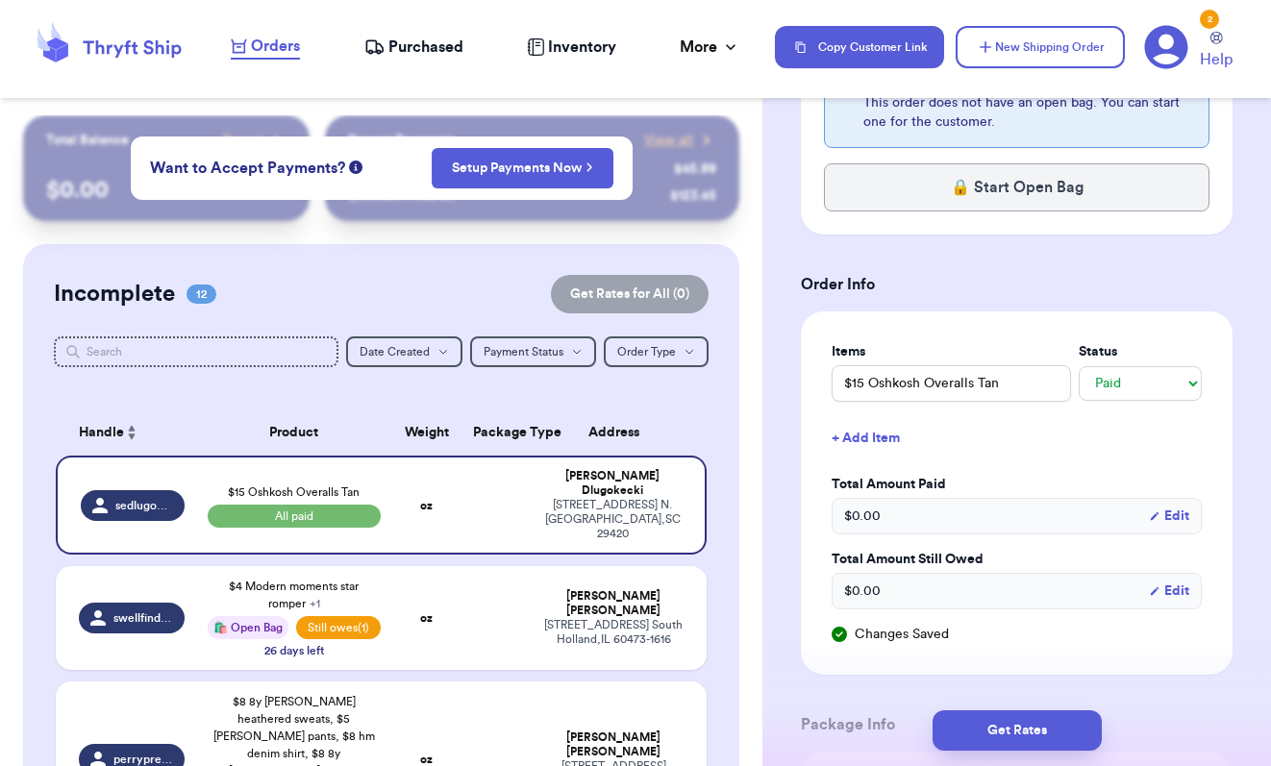
click at [888, 441] on button "+ Add Item" at bounding box center [1016, 438] width 385 height 42
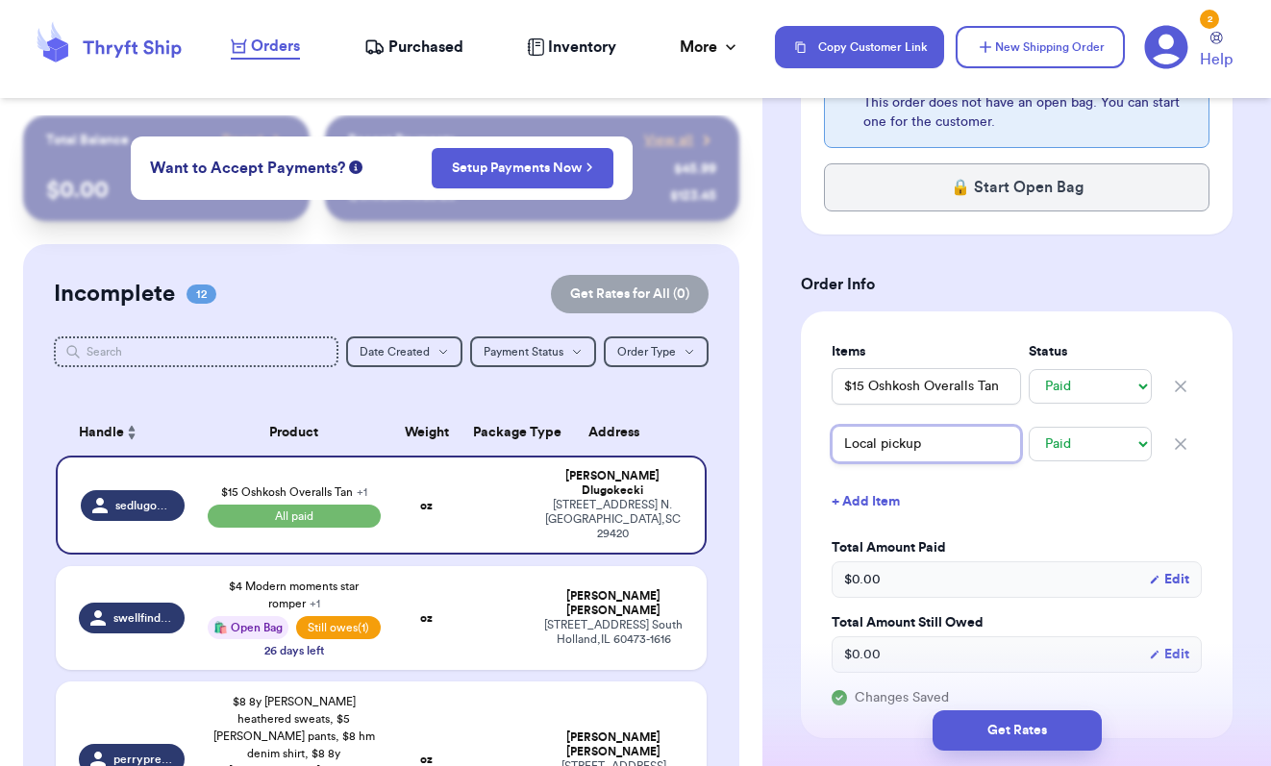
click at [842, 447] on input "Local pickup" at bounding box center [925, 444] width 189 height 37
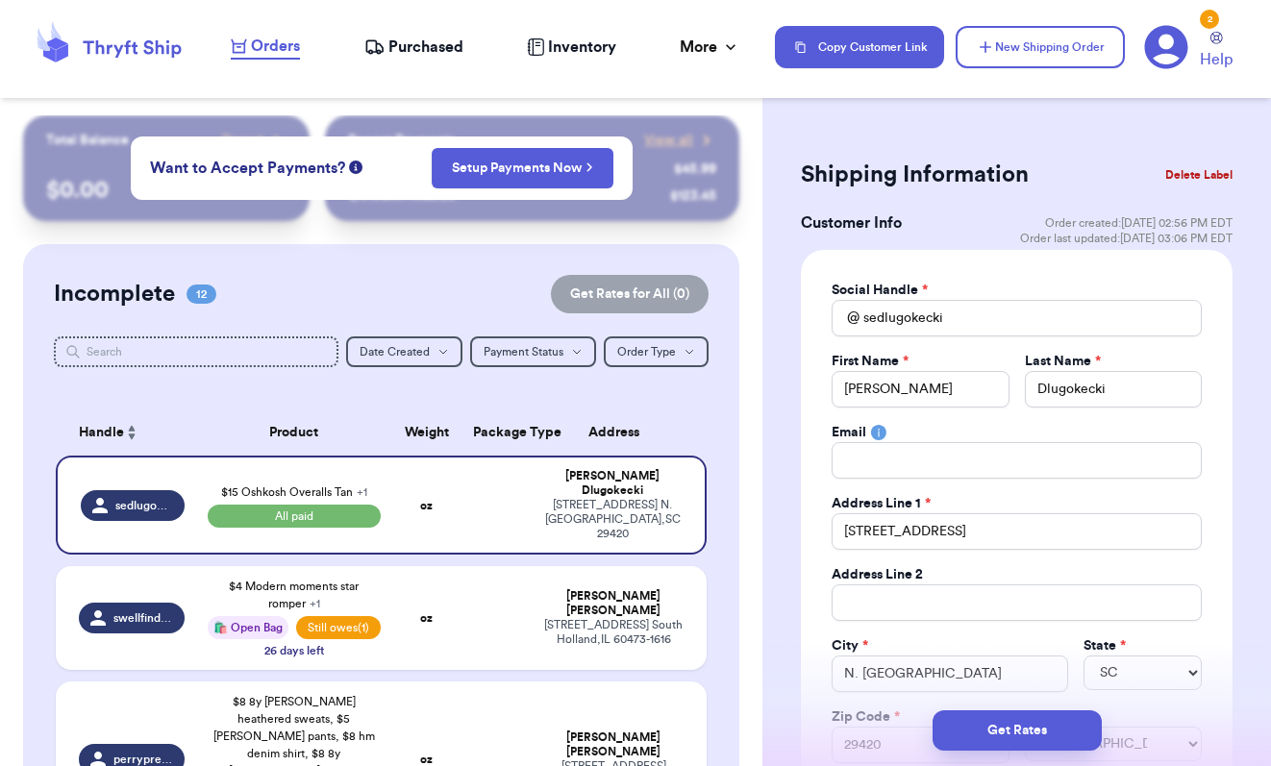
scroll to position [0, 0]
click at [591, 455] on div "Customer Link New Order Total Balance Payout $ 0.00 Recent Payments View all @ …" at bounding box center [635, 383] width 1271 height 766
drag, startPoint x: 957, startPoint y: 317, endPoint x: 829, endPoint y: 316, distance: 128.8
click at [829, 316] on div "Social Handle * @ sedlugokecki First Name * Sarah Last Name * Dlugokecki Email …" at bounding box center [1017, 539] width 432 height 579
